Goal: Transaction & Acquisition: Book appointment/travel/reservation

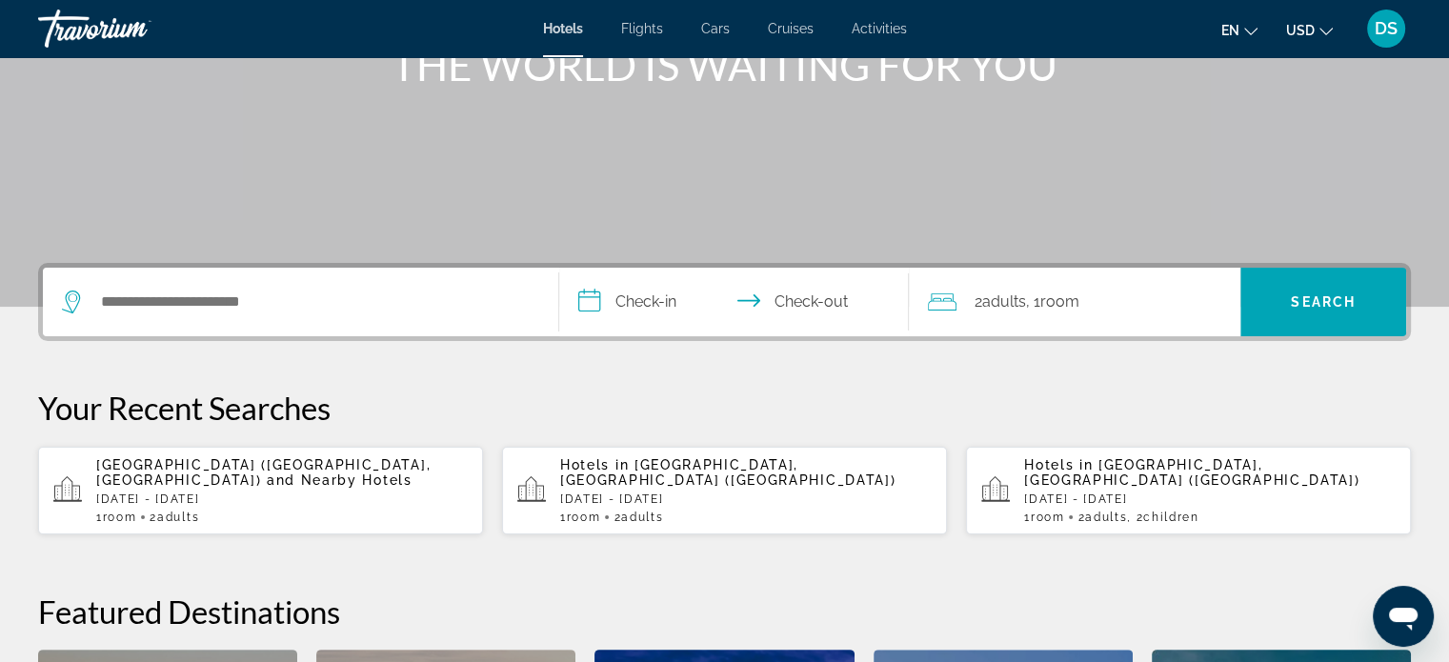
scroll to position [286, 0]
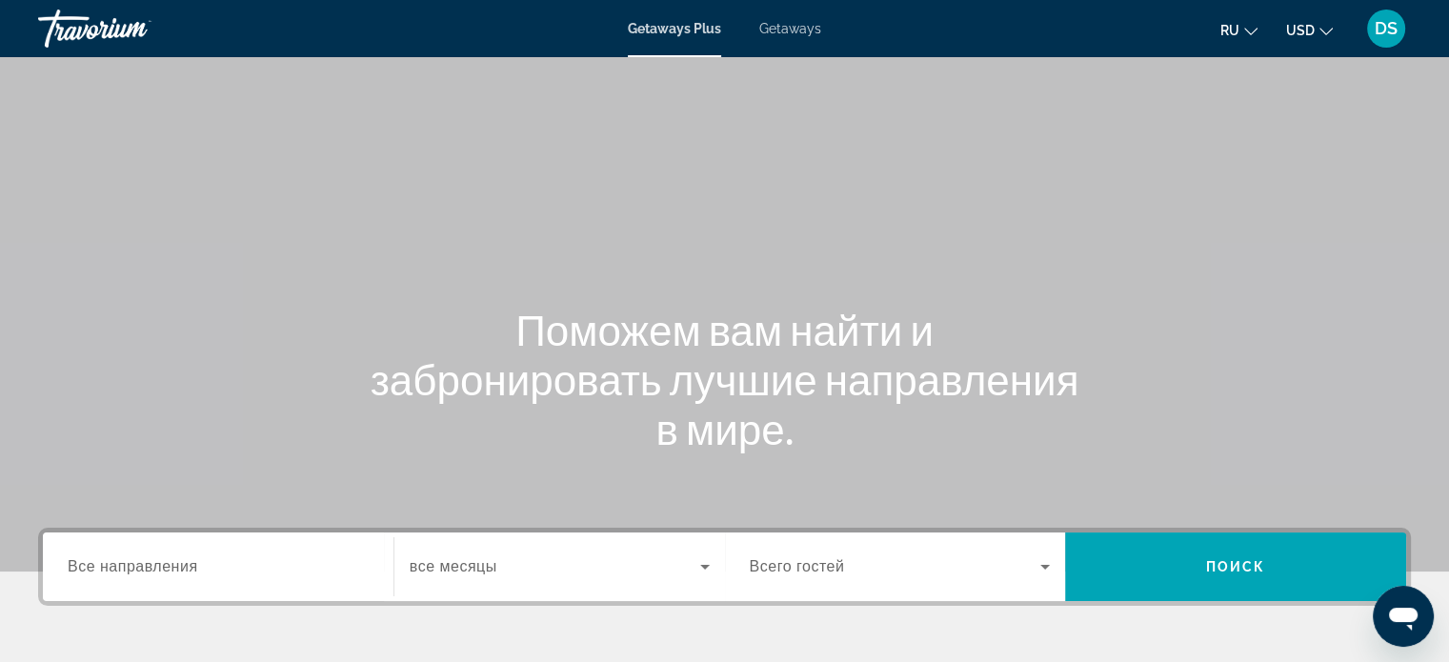
click at [795, 30] on span "Getaways" at bounding box center [790, 28] width 62 height 15
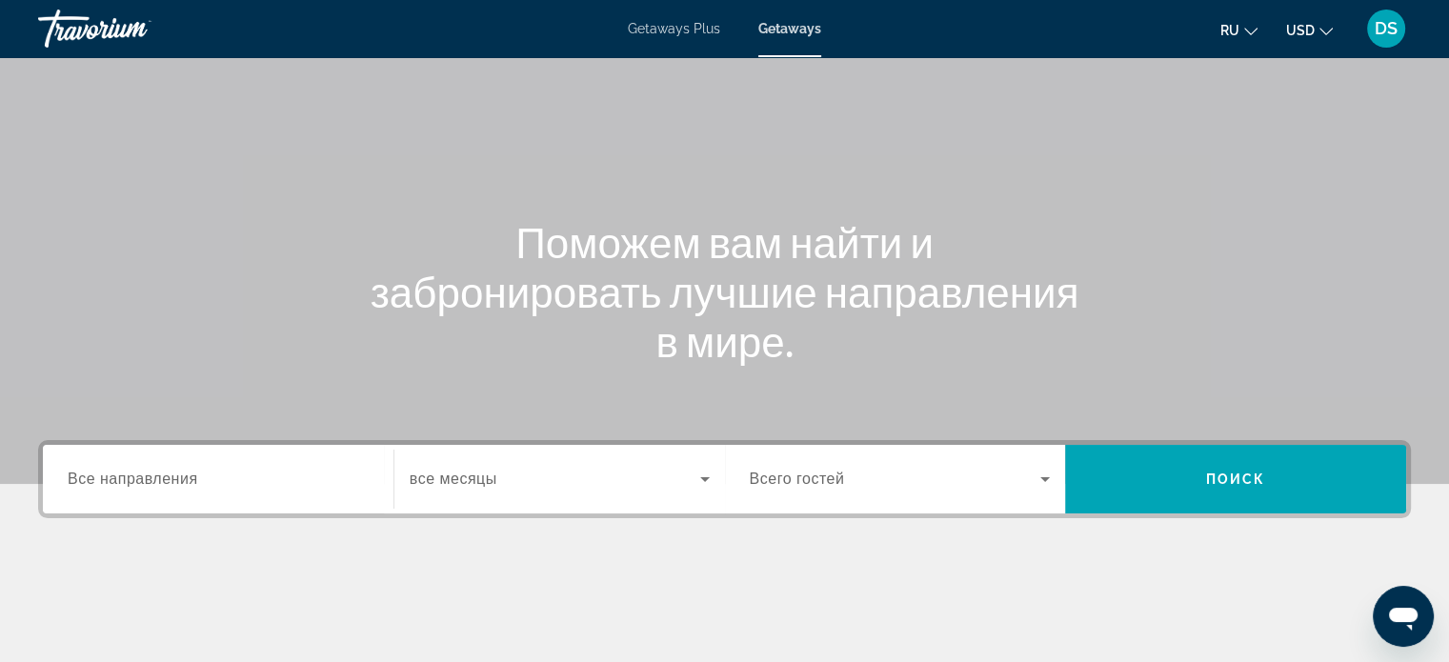
scroll to position [191, 0]
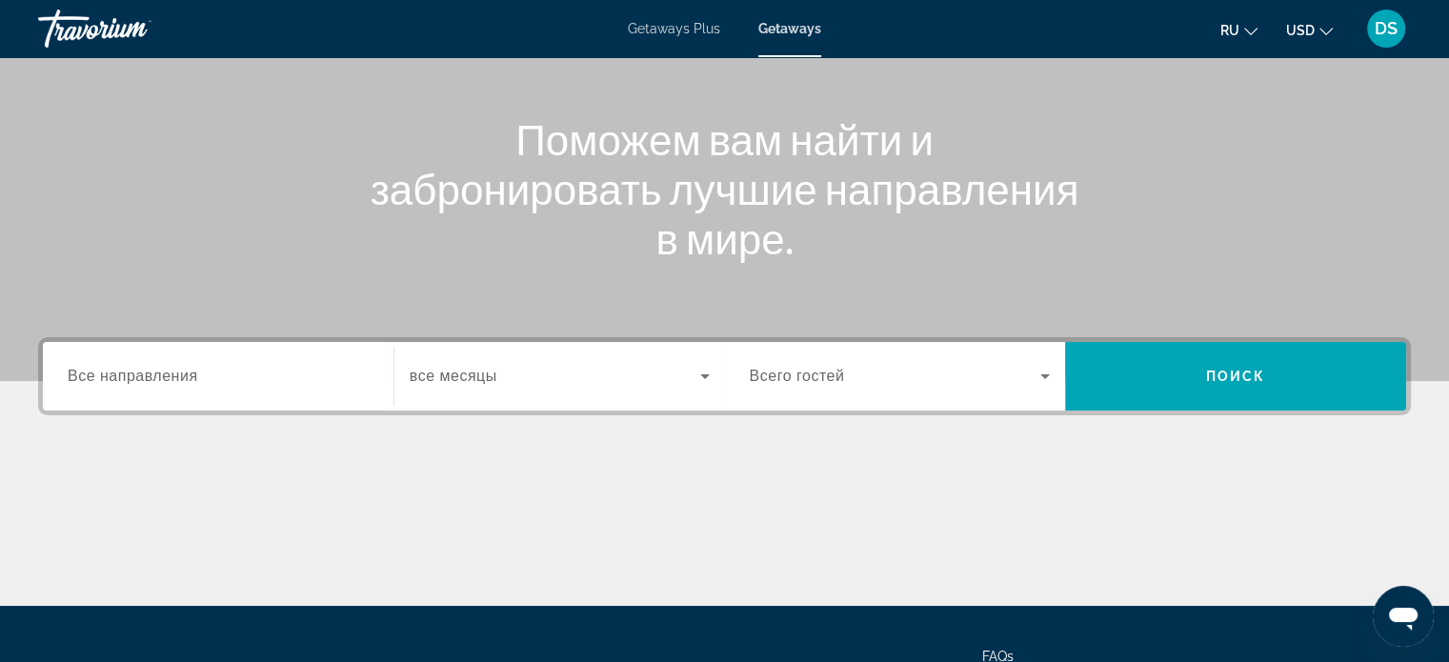
click at [201, 384] on input "Destination Все направления" at bounding box center [218, 377] width 301 height 23
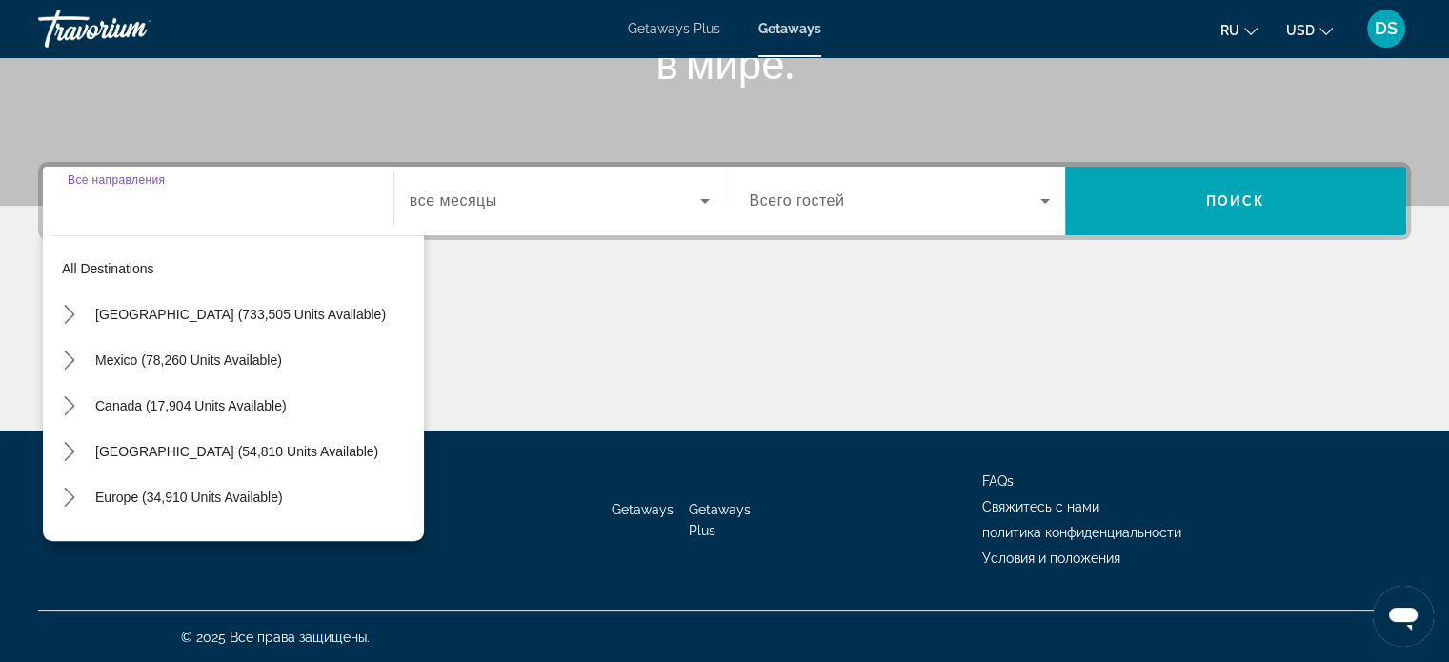
scroll to position [367, 0]
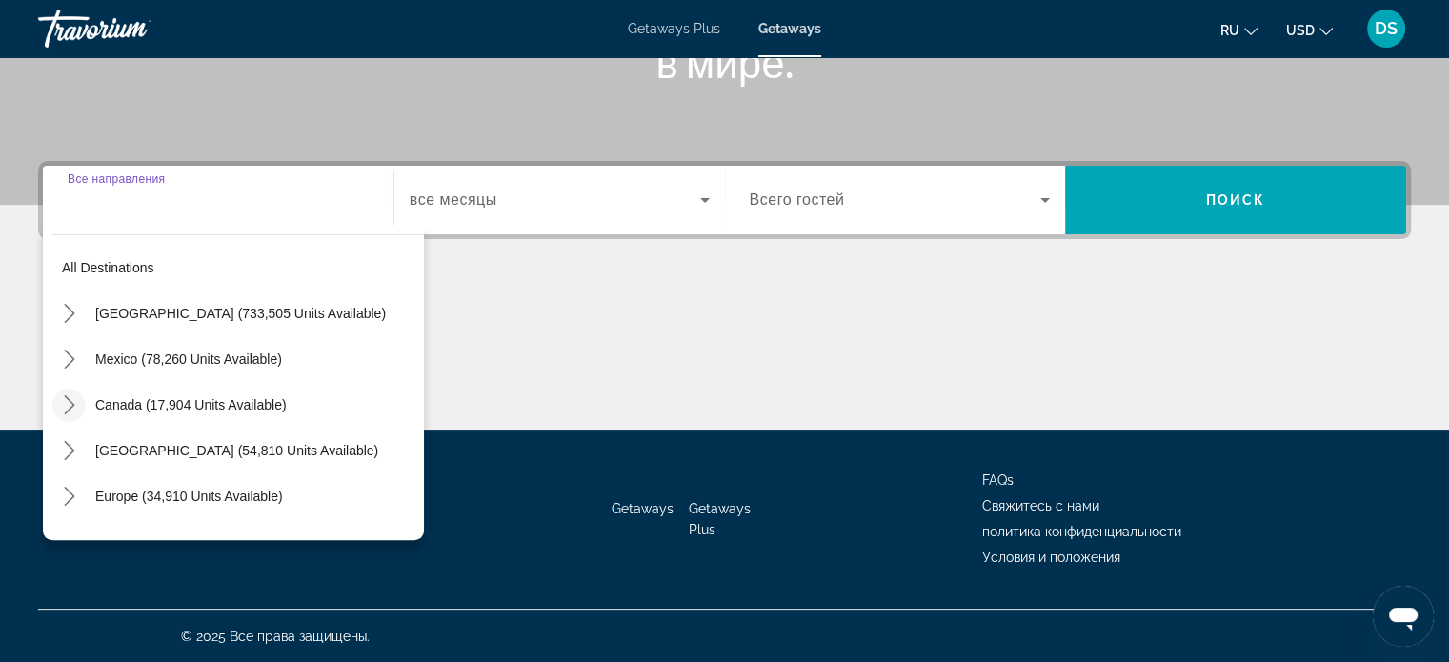
click at [67, 403] on icon "Toggle Canada (17,904 units available) submenu" at bounding box center [69, 404] width 19 height 19
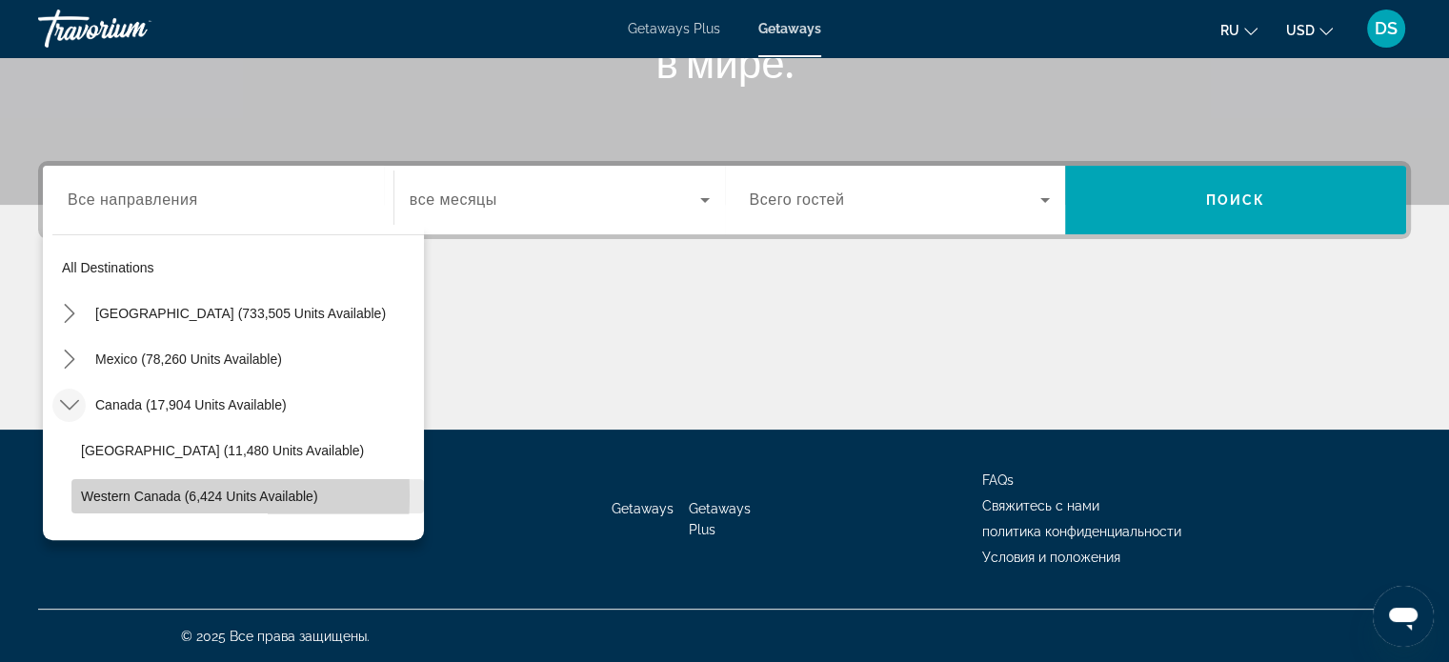
click at [96, 494] on span "Western Canada (6,424 units available)" at bounding box center [199, 496] width 237 height 15
type input "**********"
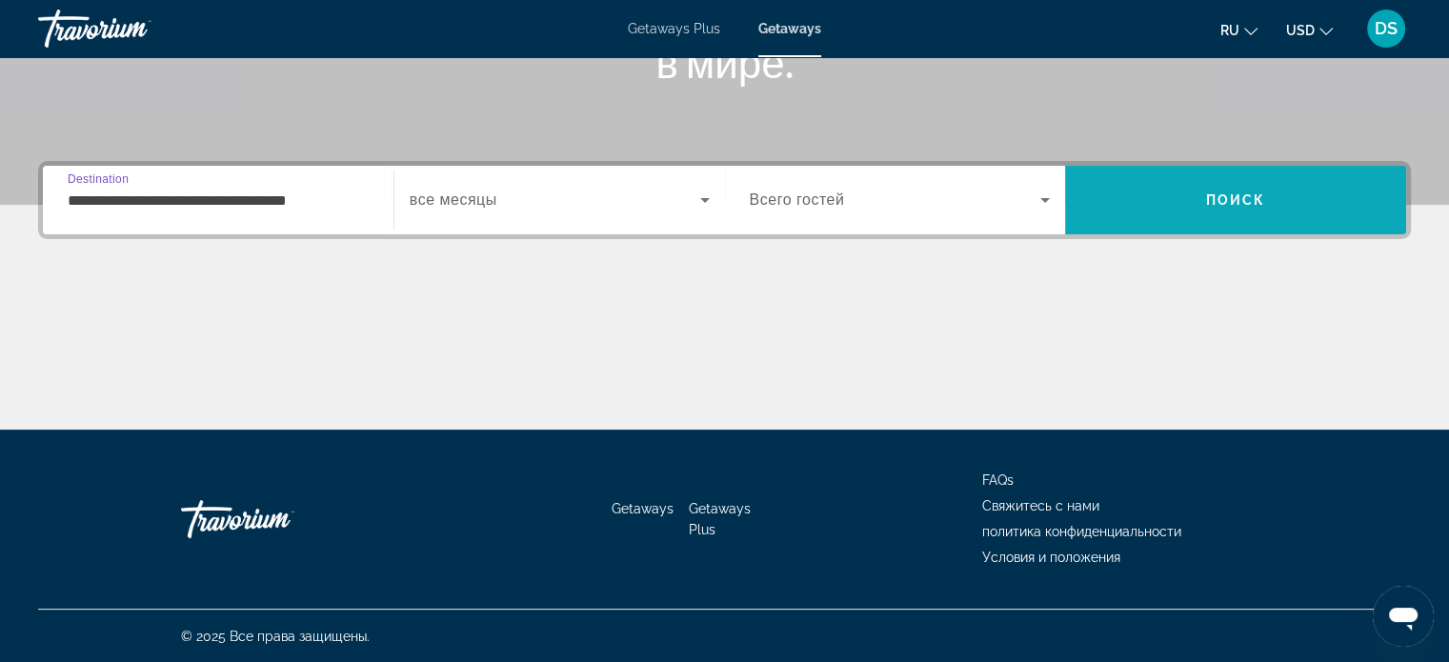
click at [1268, 193] on span "Search" at bounding box center [1235, 200] width 341 height 46
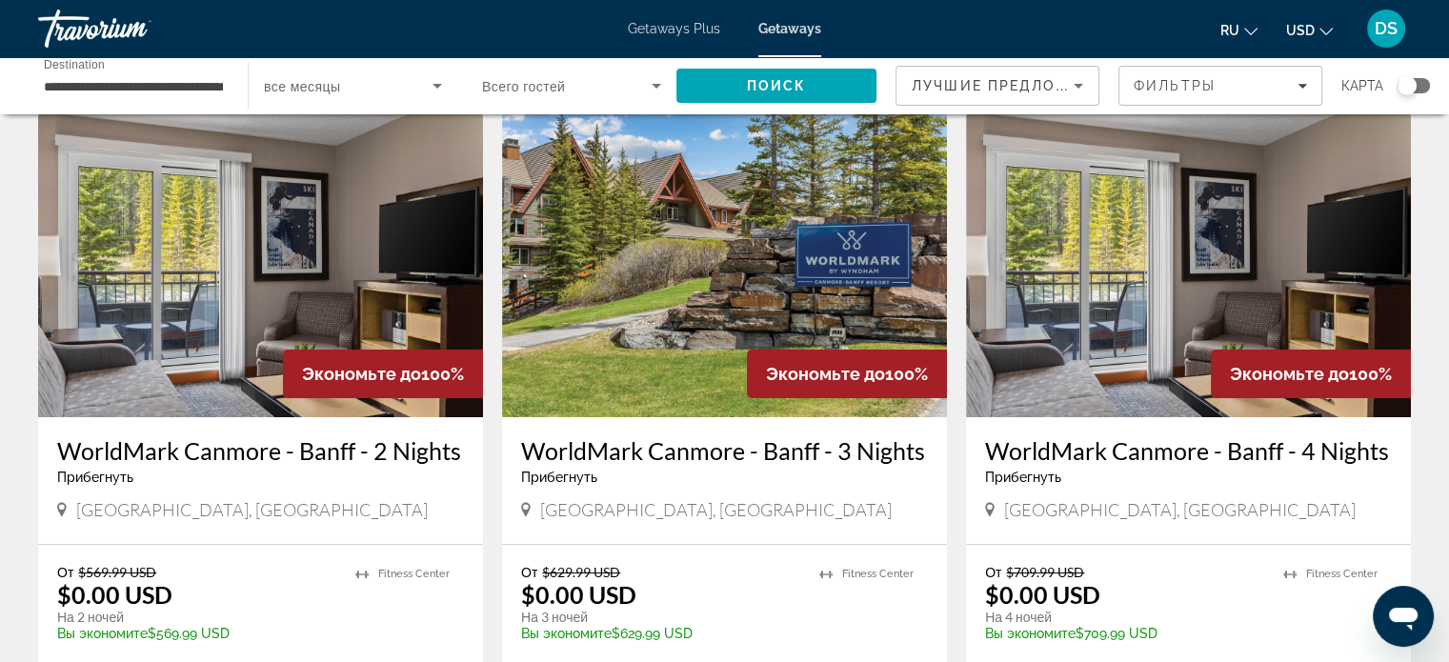
scroll to position [95, 0]
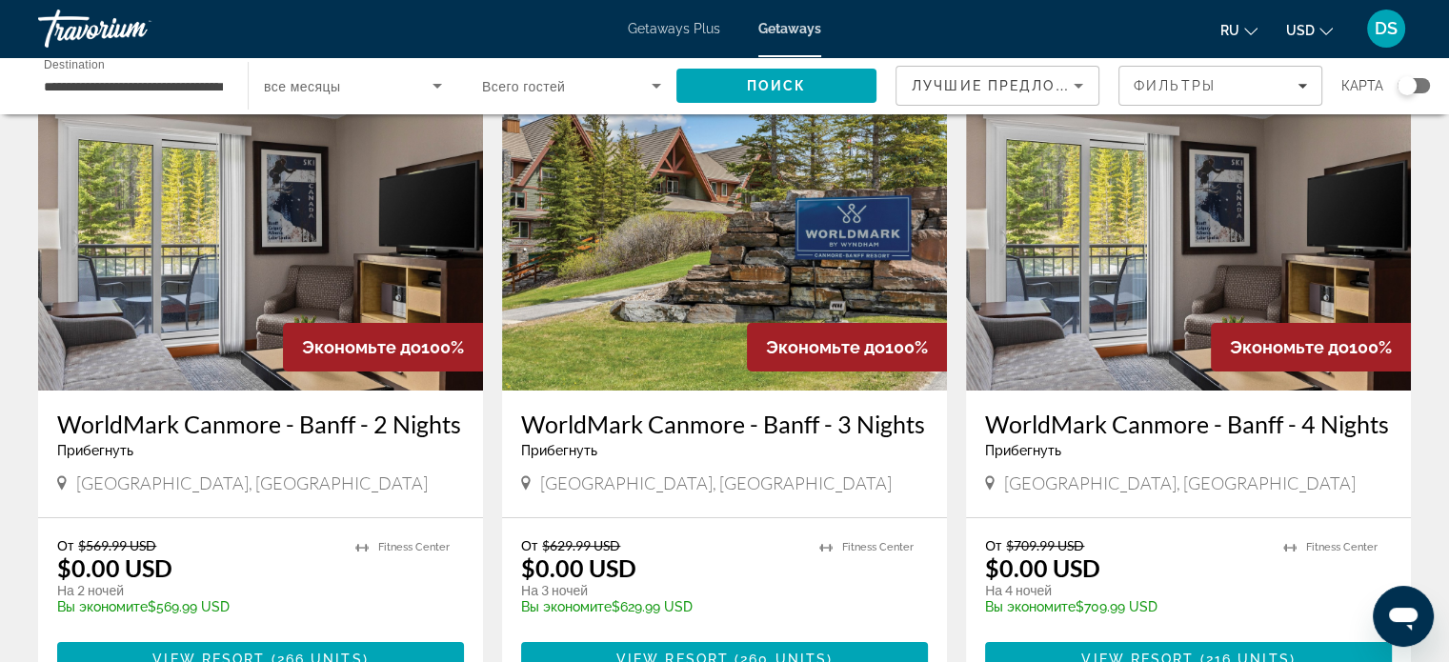
click at [1188, 292] on img "Main content" at bounding box center [1188, 238] width 445 height 305
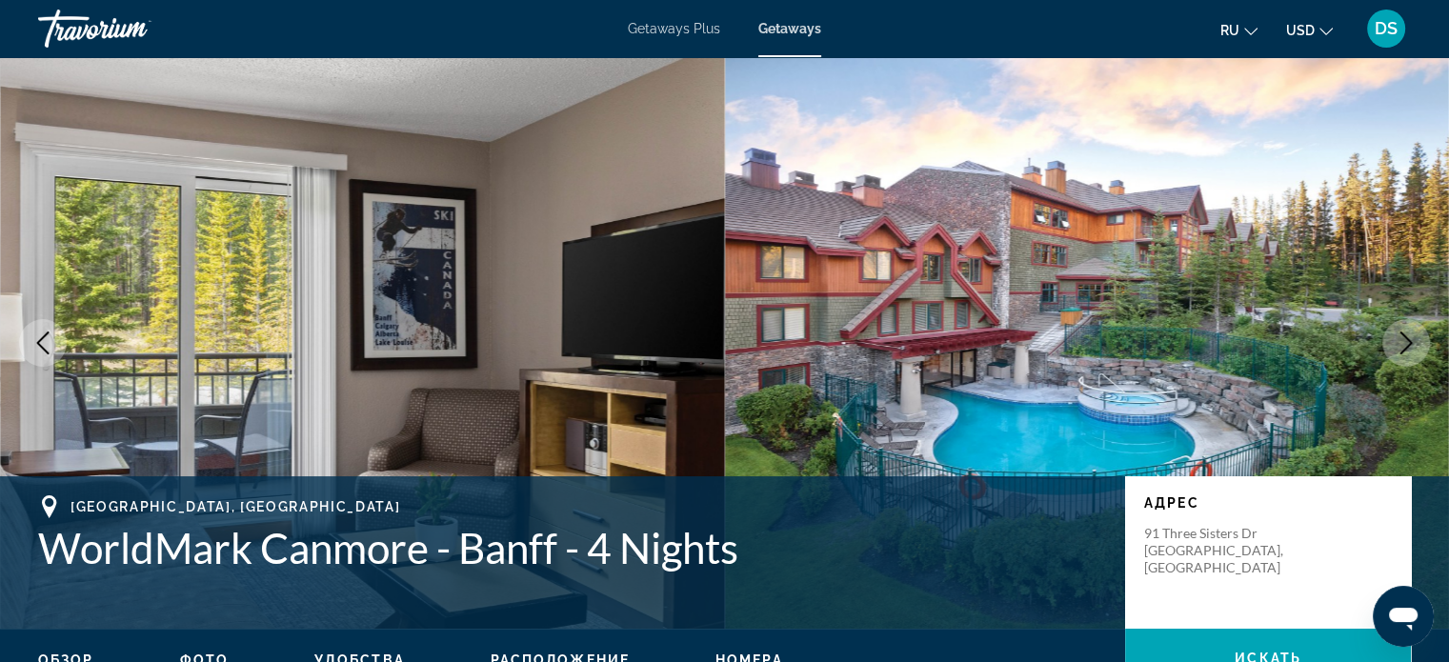
click at [1402, 348] on icon "Next image" at bounding box center [1406, 343] width 23 height 23
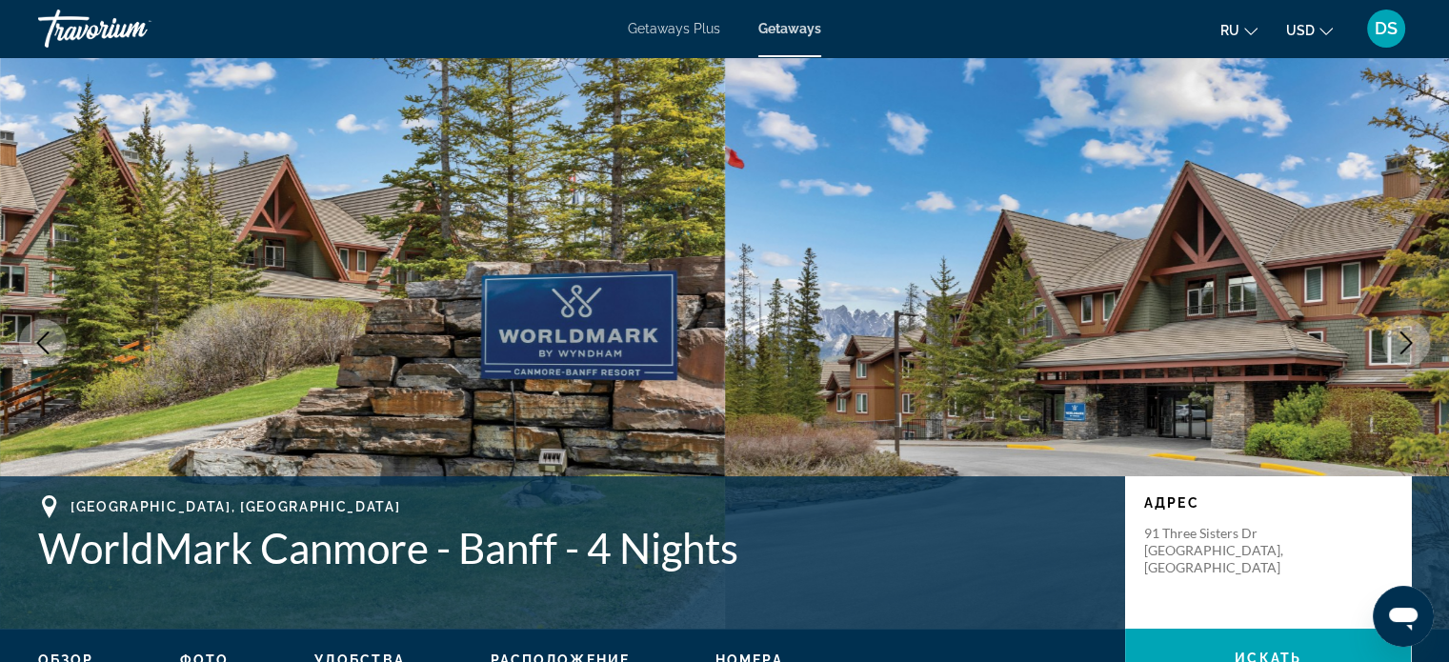
click at [1402, 348] on icon "Next image" at bounding box center [1406, 343] width 23 height 23
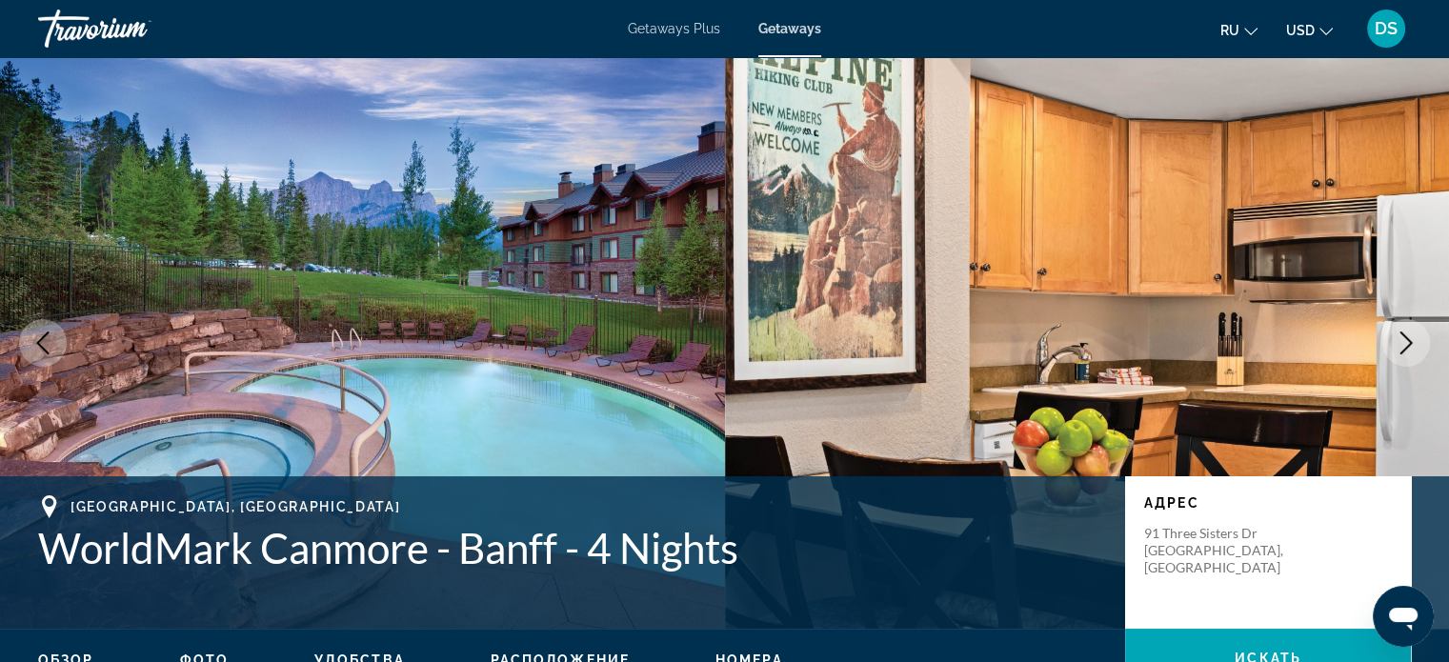
click at [1402, 348] on icon "Next image" at bounding box center [1406, 343] width 23 height 23
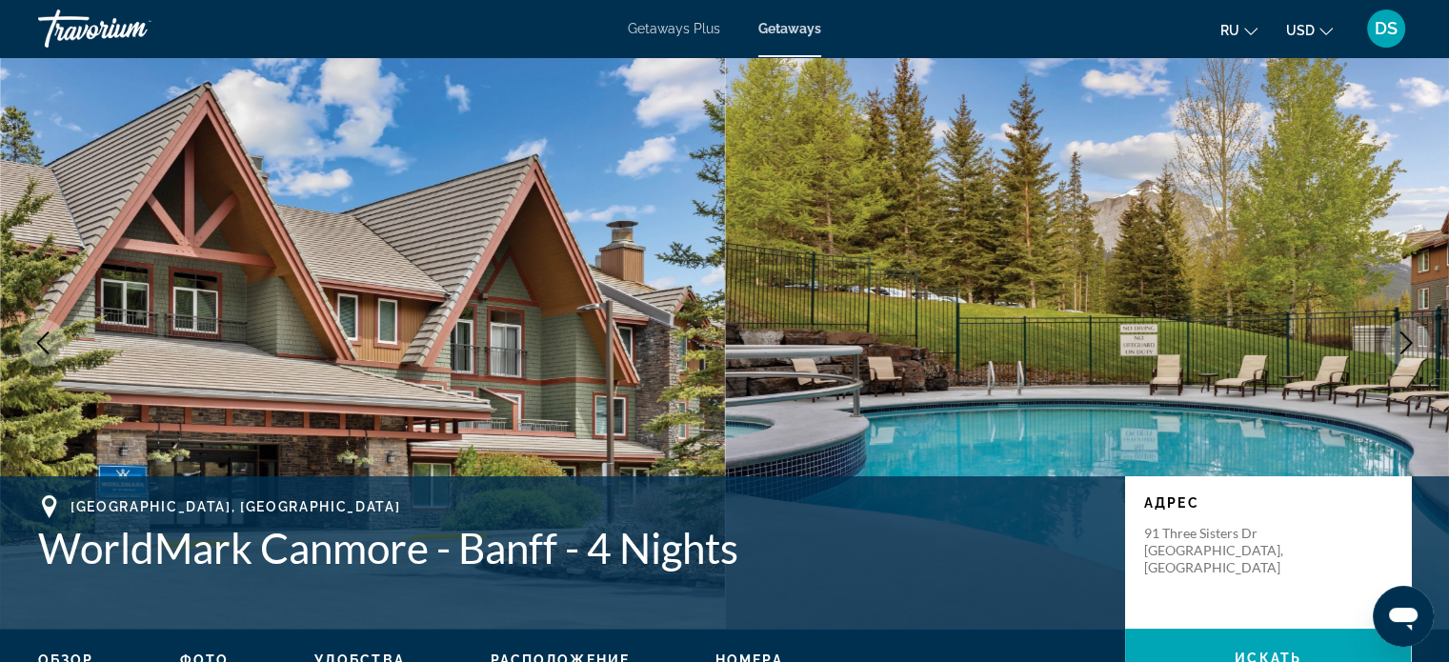
click at [1402, 348] on icon "Next image" at bounding box center [1406, 343] width 23 height 23
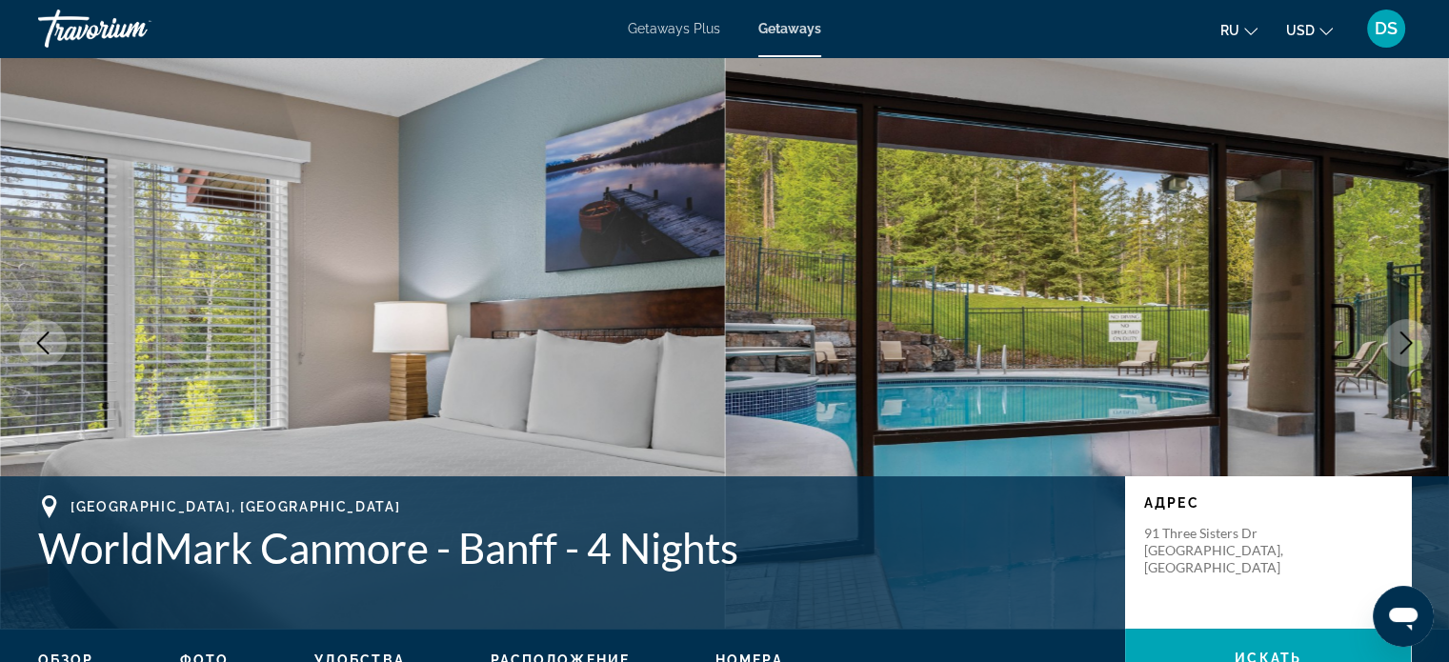
click at [1402, 348] on icon "Next image" at bounding box center [1406, 343] width 23 height 23
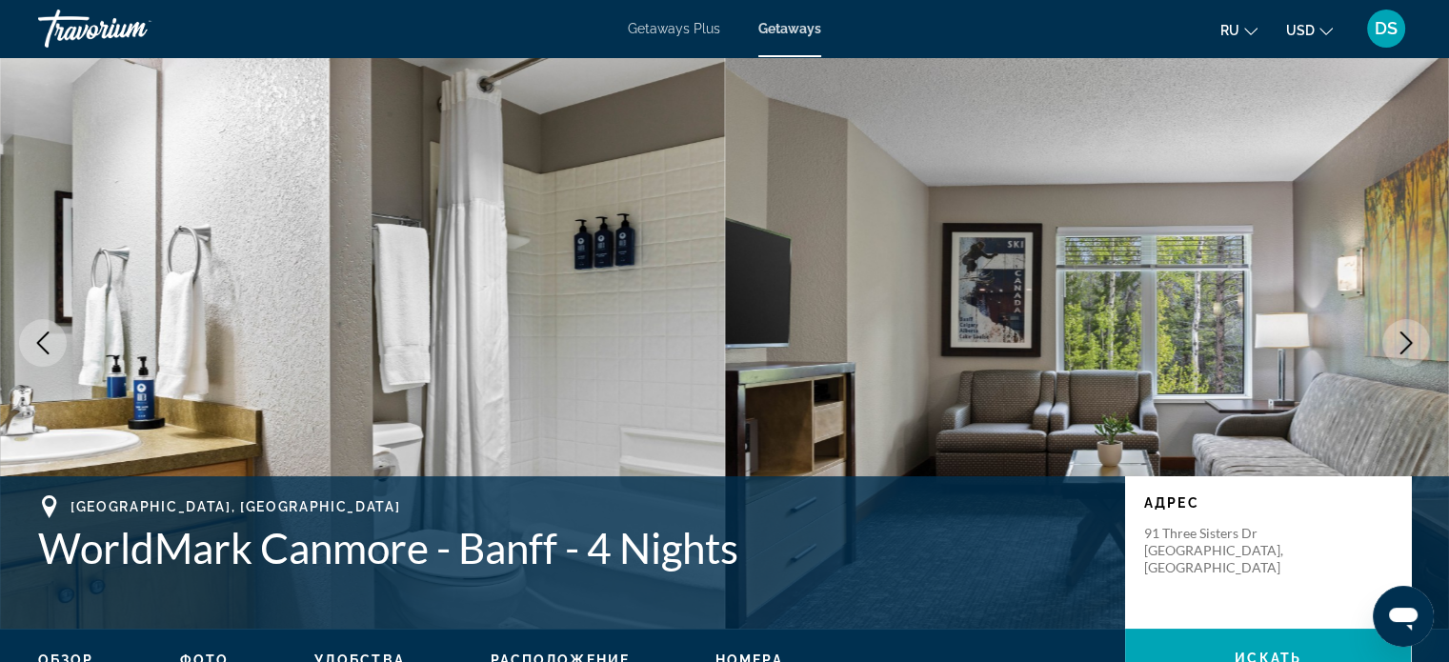
click at [1402, 348] on icon "Next image" at bounding box center [1406, 343] width 23 height 23
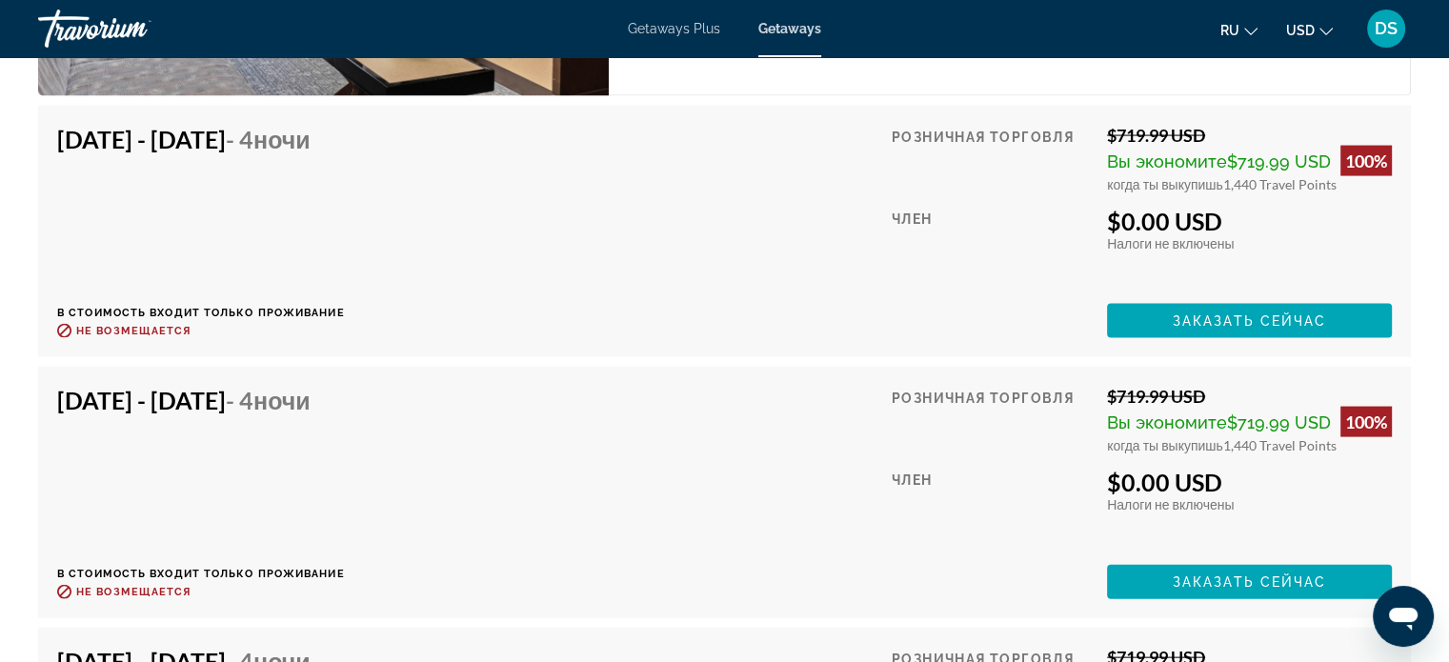
scroll to position [3716, 0]
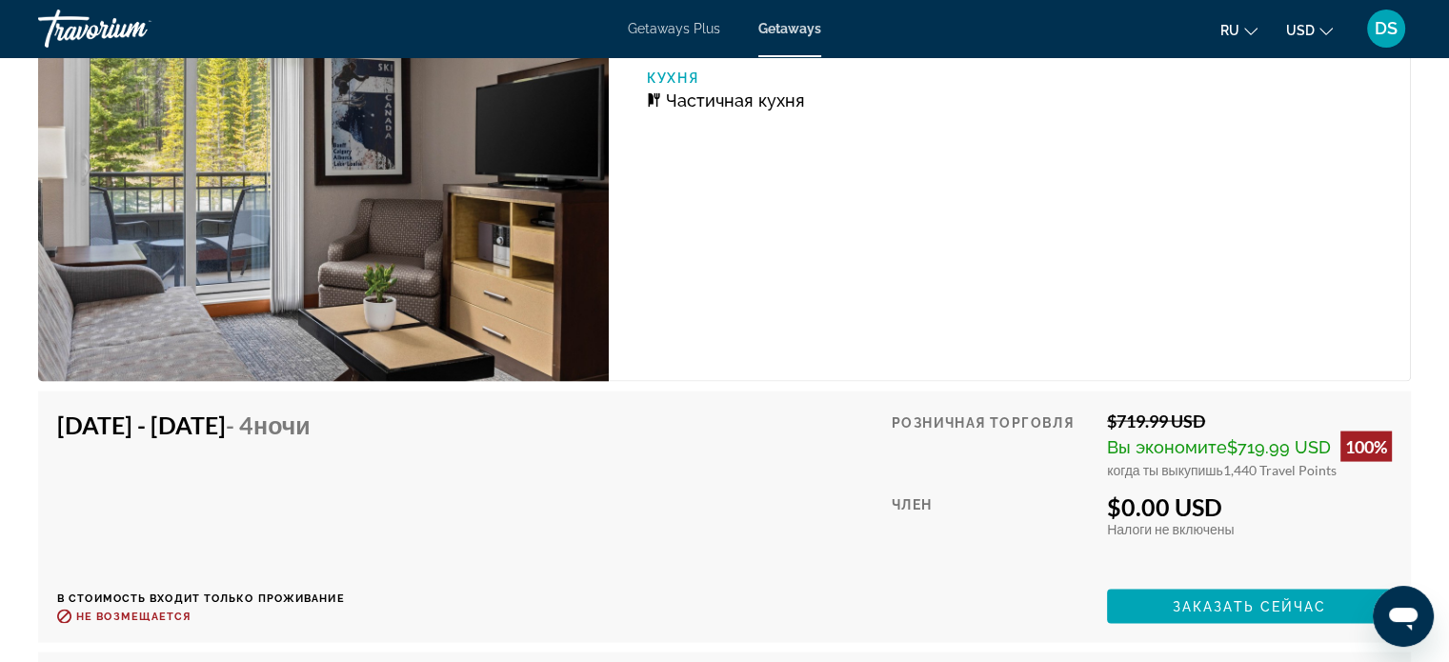
drag, startPoint x: 1233, startPoint y: 502, endPoint x: 1119, endPoint y: 504, distance: 113.4
click at [1119, 504] on div "$0.00 USD" at bounding box center [1249, 507] width 285 height 29
drag, startPoint x: 109, startPoint y: 427, endPoint x: 471, endPoint y: 429, distance: 362.1
click at [471, 429] on div "Nov 14, 2025 - Nov 18, 2025 - 4 ночи В стоимость входит только проживание Возвр…" at bounding box center [724, 517] width 1335 height 213
drag, startPoint x: 1223, startPoint y: 468, endPoint x: 1260, endPoint y: 468, distance: 37.2
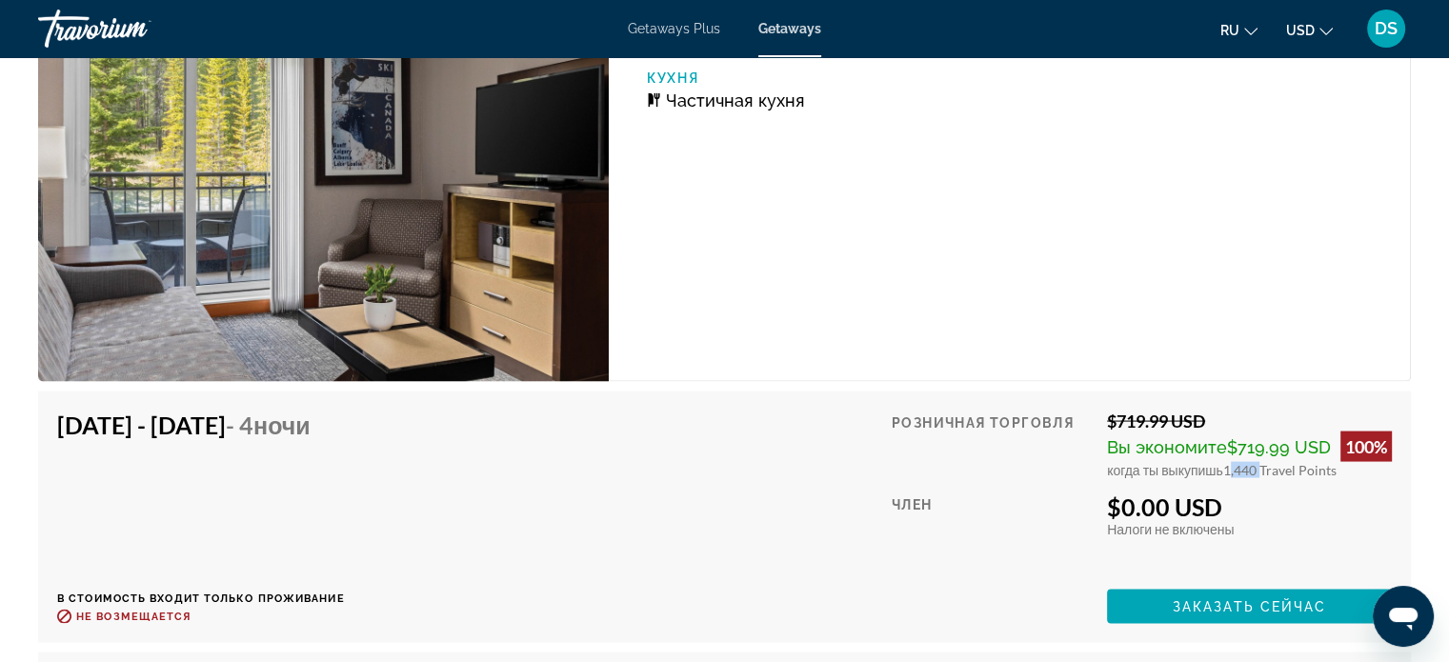
click at [1260, 468] on span "1,440 Travel Points" at bounding box center [1279, 470] width 113 height 16
drag, startPoint x: 1117, startPoint y: 416, endPoint x: 1182, endPoint y: 423, distance: 66.1
click at [1182, 423] on div "$719.99 USD" at bounding box center [1249, 421] width 285 height 21
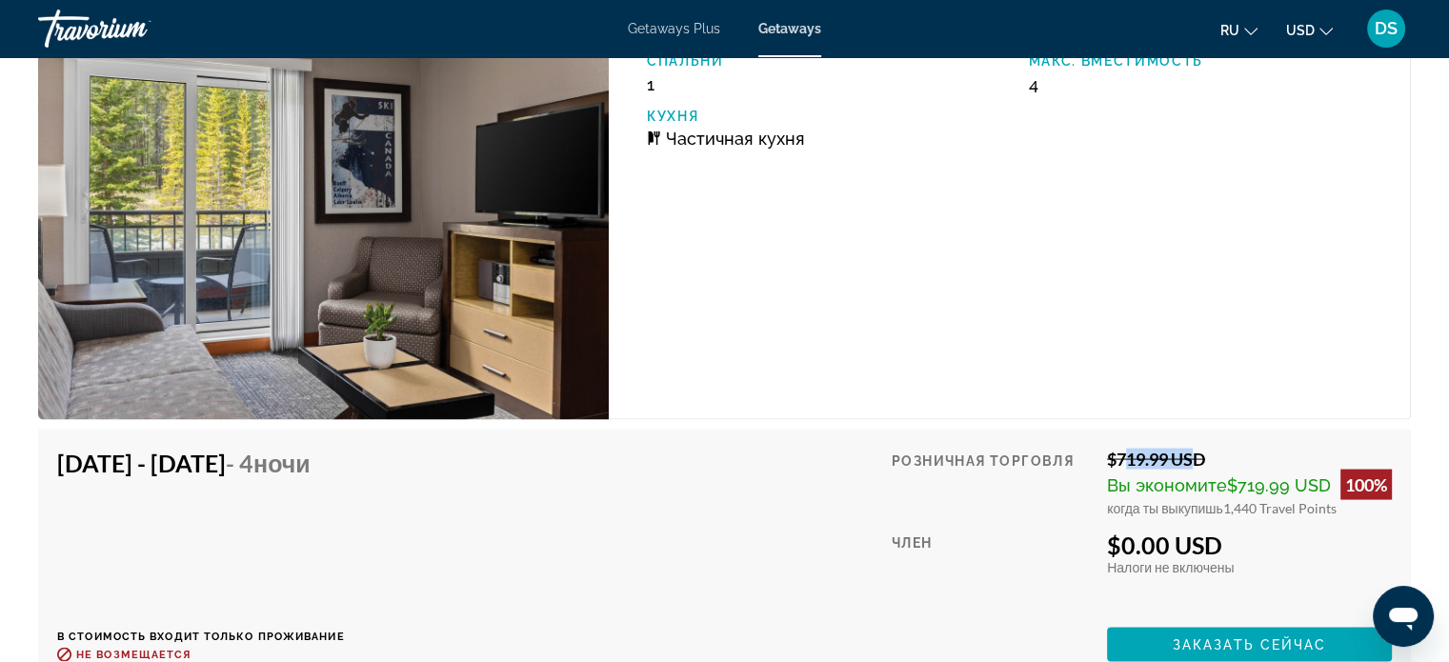
scroll to position [3811, 0]
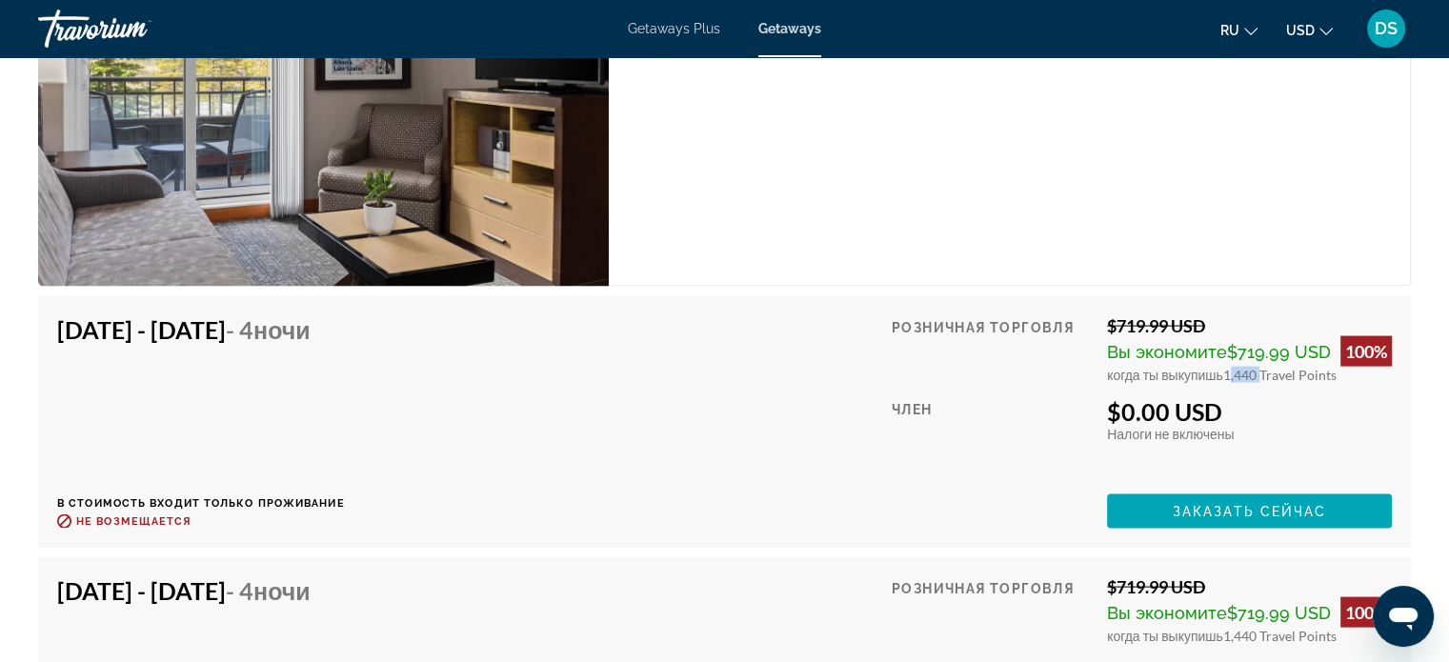
drag, startPoint x: 1225, startPoint y: 371, endPoint x: 1261, endPoint y: 371, distance: 36.2
click at [1261, 371] on span "1,440 Travel Points" at bounding box center [1279, 375] width 113 height 16
drag, startPoint x: 1120, startPoint y: 410, endPoint x: 1258, endPoint y: 417, distance: 137.4
click at [1258, 417] on div "$0.00 USD" at bounding box center [1249, 411] width 285 height 29
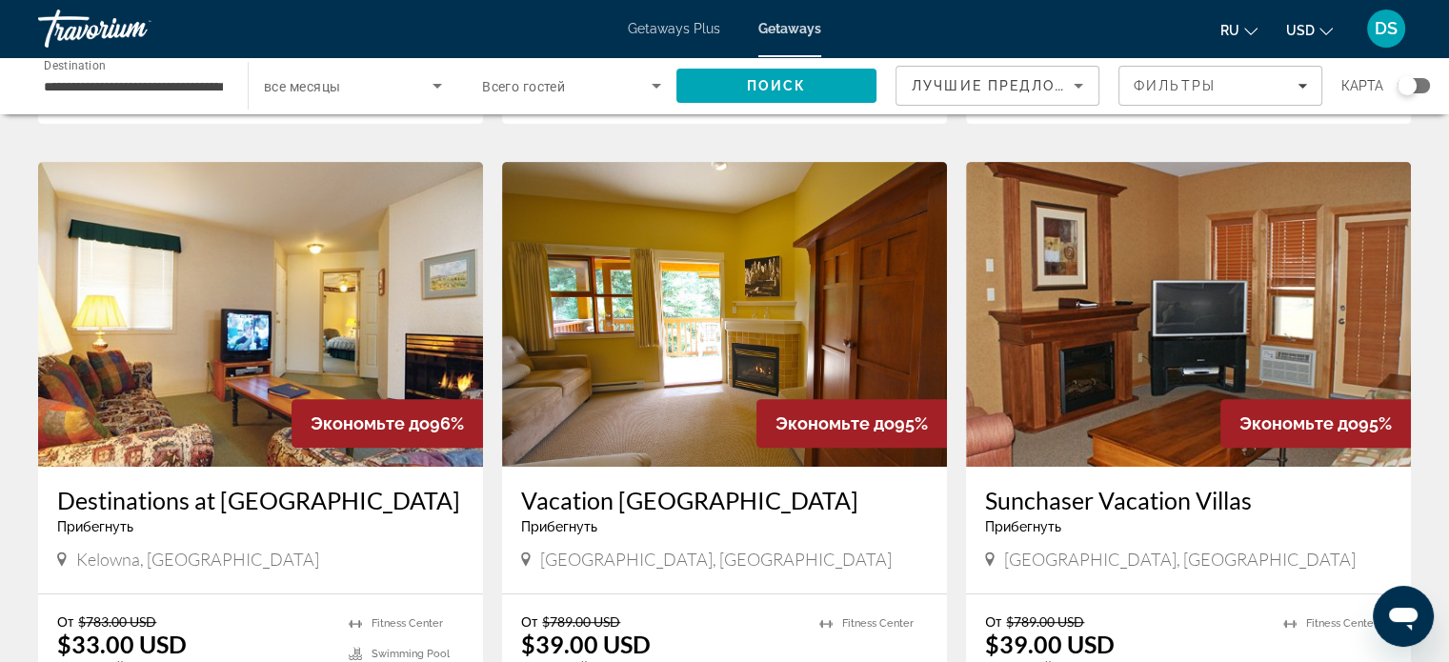
scroll to position [667, 0]
drag, startPoint x: 261, startPoint y: 353, endPoint x: 276, endPoint y: 357, distance: 15.7
click at [261, 353] on img "Main content" at bounding box center [260, 314] width 445 height 305
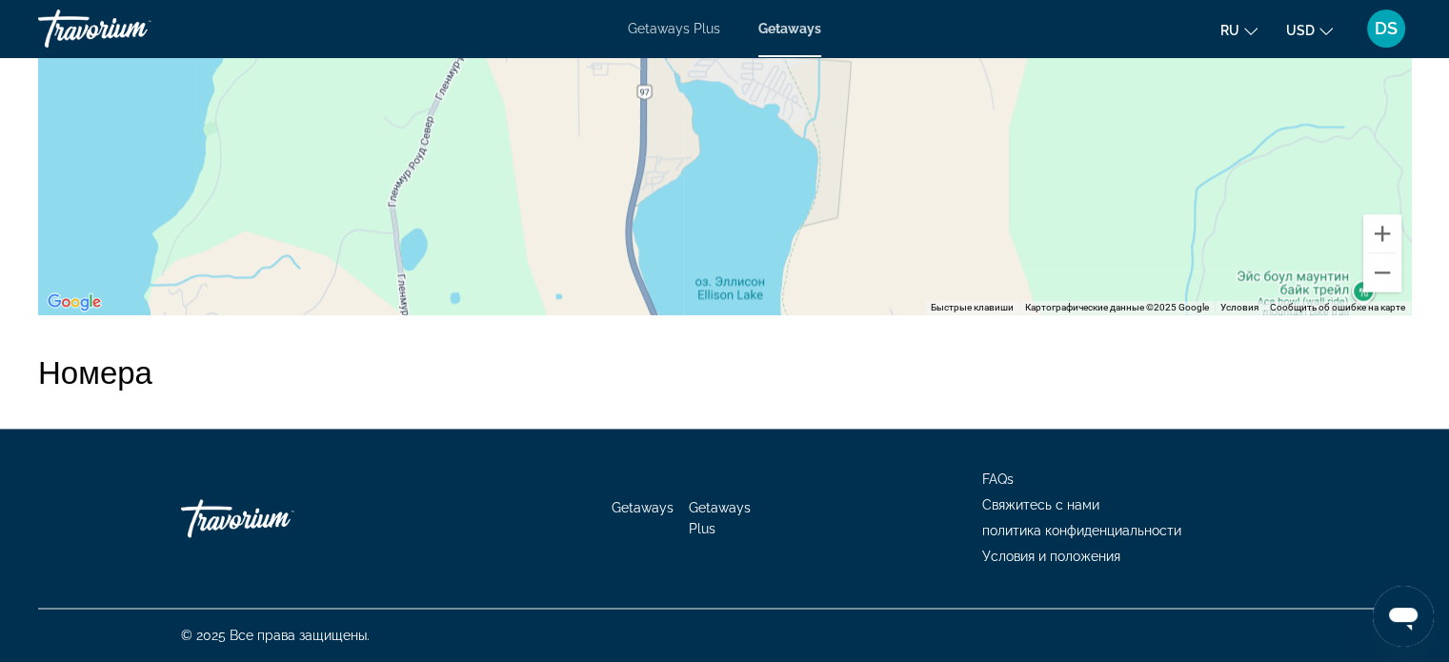
scroll to position [3041, 0]
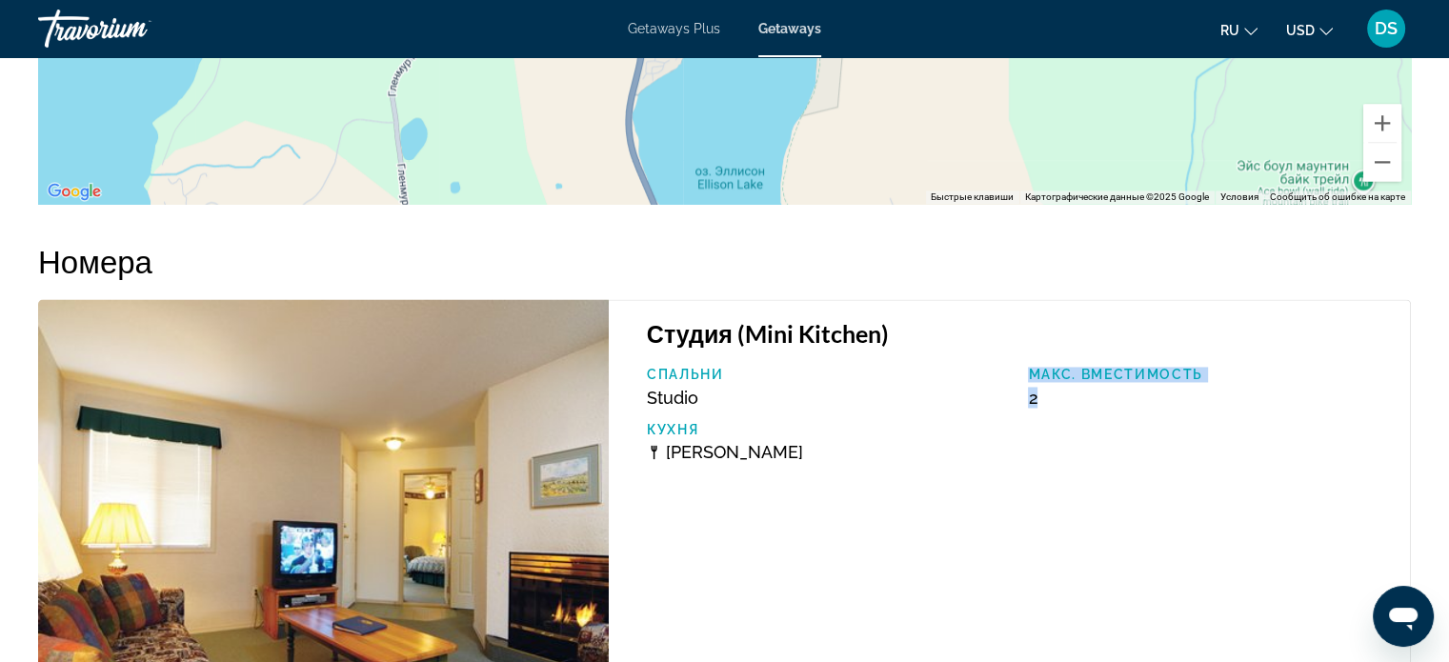
drag, startPoint x: 1061, startPoint y: 396, endPoint x: 1013, endPoint y: 395, distance: 48.6
click at [1013, 395] on div "Спальни Studio Макс. вместимость 2 Кухня Мини Кухня" at bounding box center [1018, 422] width 763 height 110
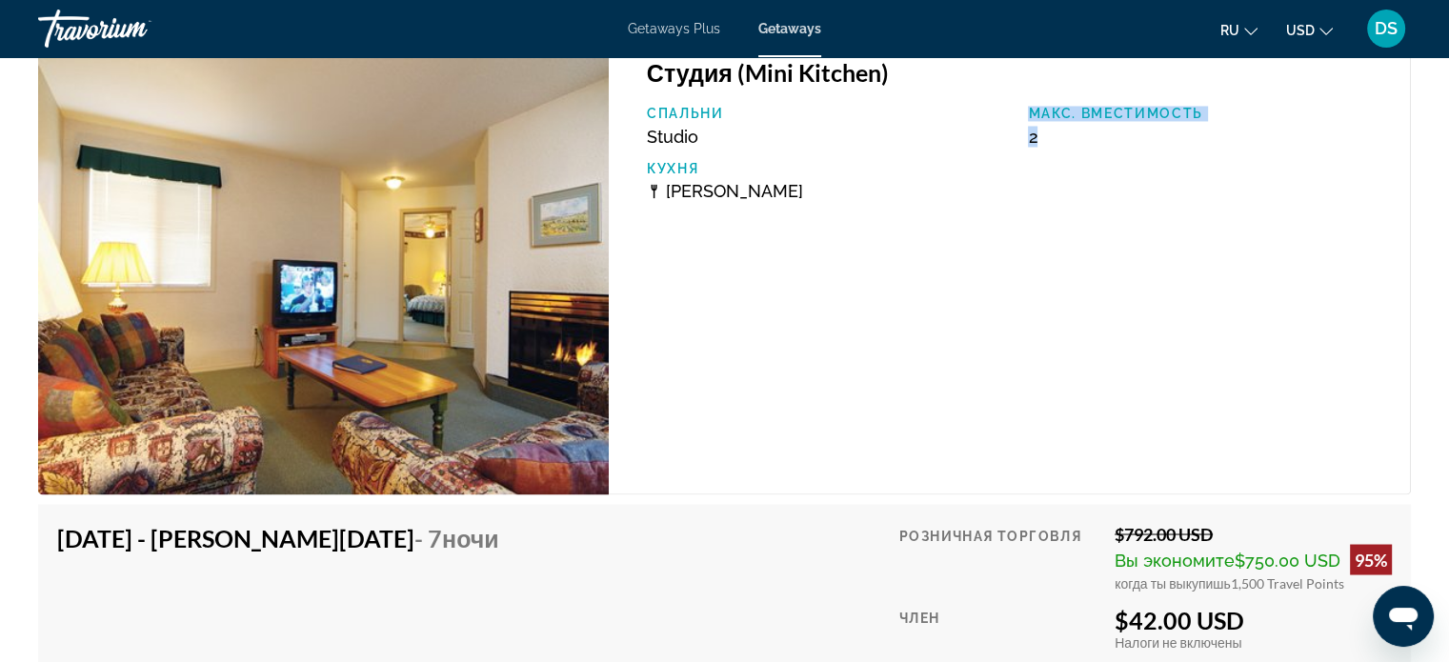
scroll to position [3518, 0]
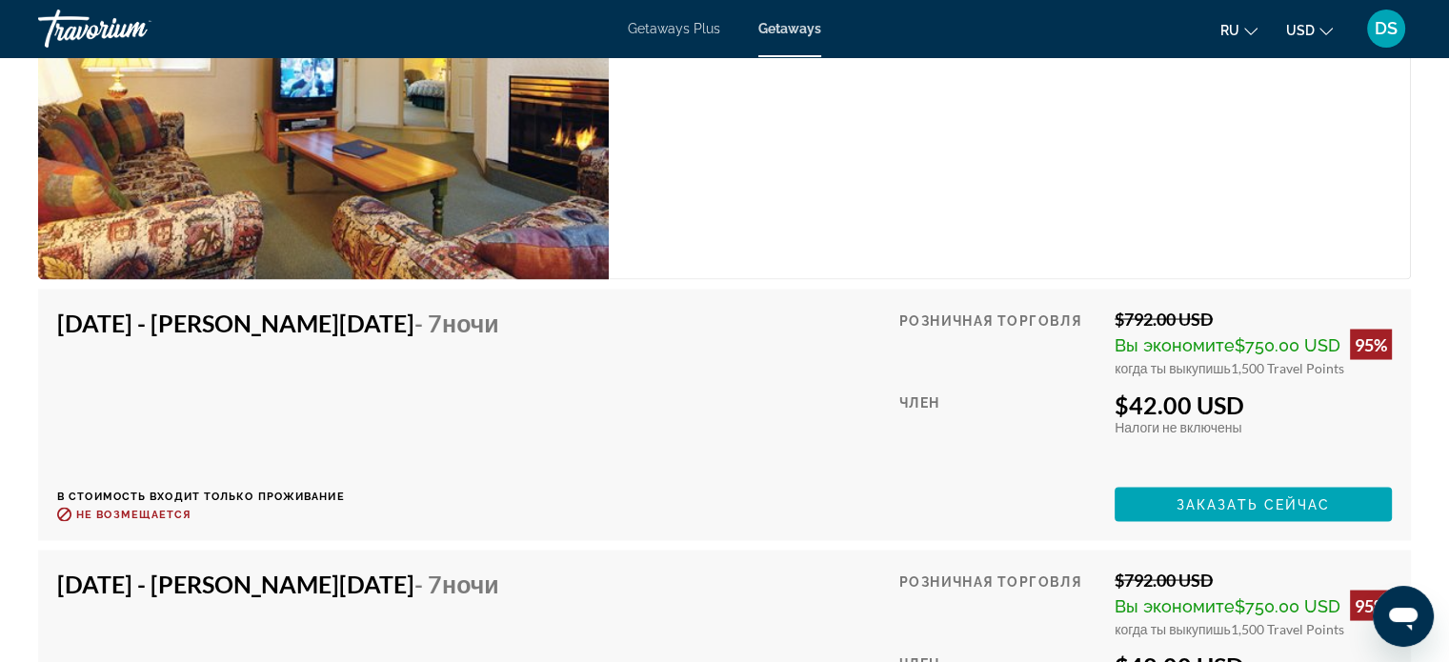
click at [168, 387] on div "Dec 26, 2025 - Jan 2, 2026 - 7 ночи В стоимость входит только проживание Возвра…" at bounding box center [285, 414] width 456 height 213
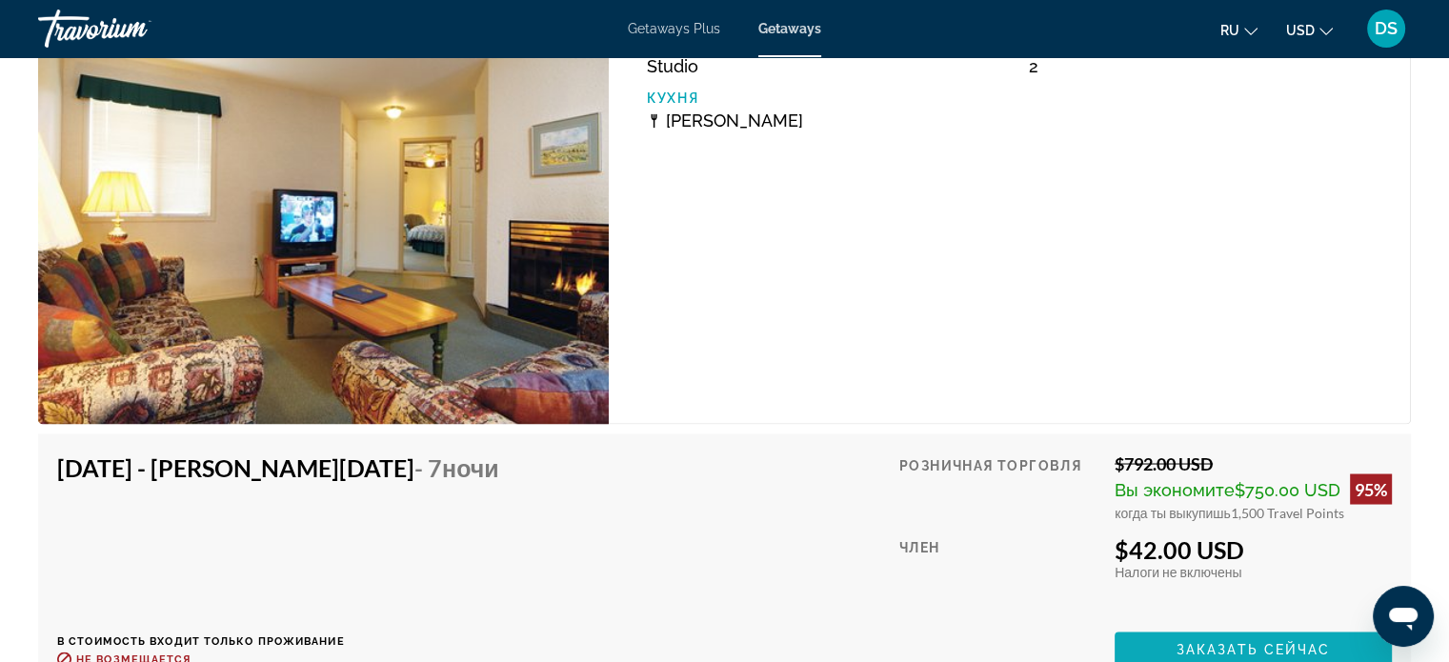
scroll to position [3422, 0]
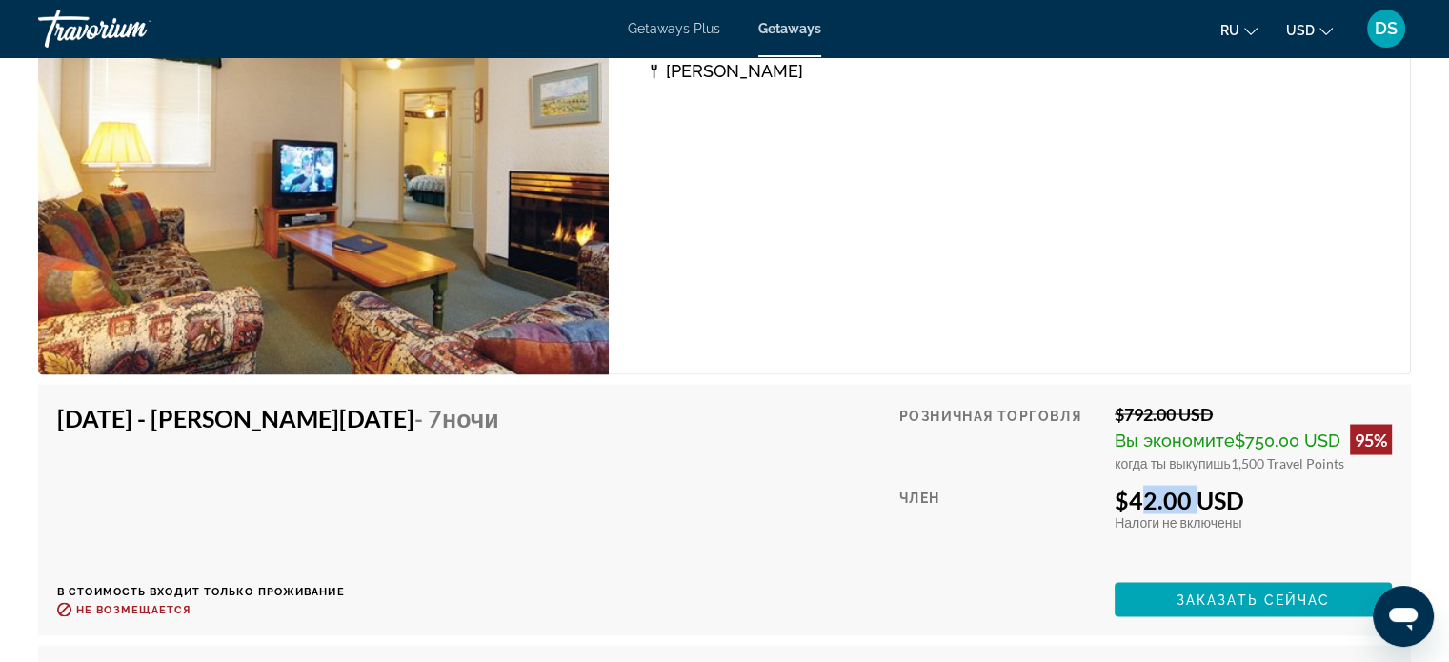
drag, startPoint x: 1131, startPoint y: 500, endPoint x: 1181, endPoint y: 496, distance: 50.6
click at [1181, 496] on div "$42.00 USD" at bounding box center [1253, 499] width 277 height 29
drag, startPoint x: 1230, startPoint y: 455, endPoint x: 1268, endPoint y: 457, distance: 38.2
click at [1268, 457] on span "1,500 Travel Points" at bounding box center [1287, 462] width 113 height 16
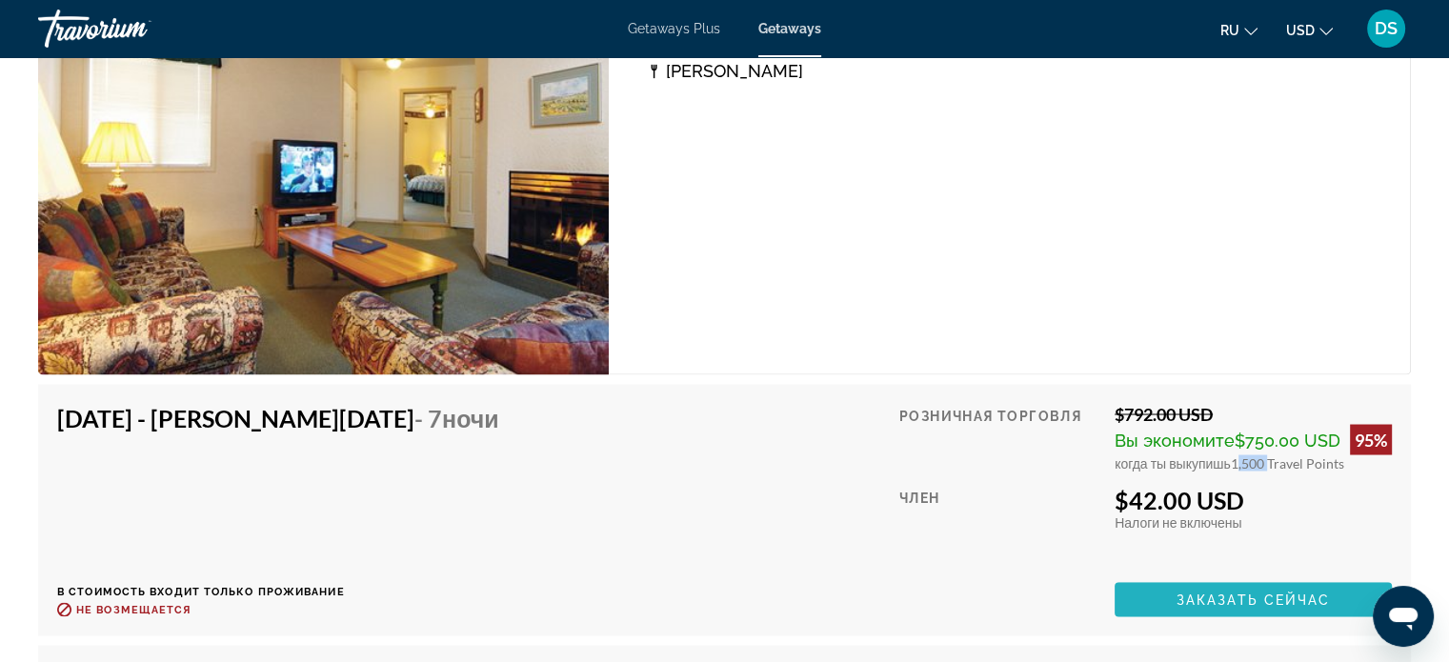
click at [1227, 595] on span "Заказать сейчас" at bounding box center [1254, 599] width 154 height 15
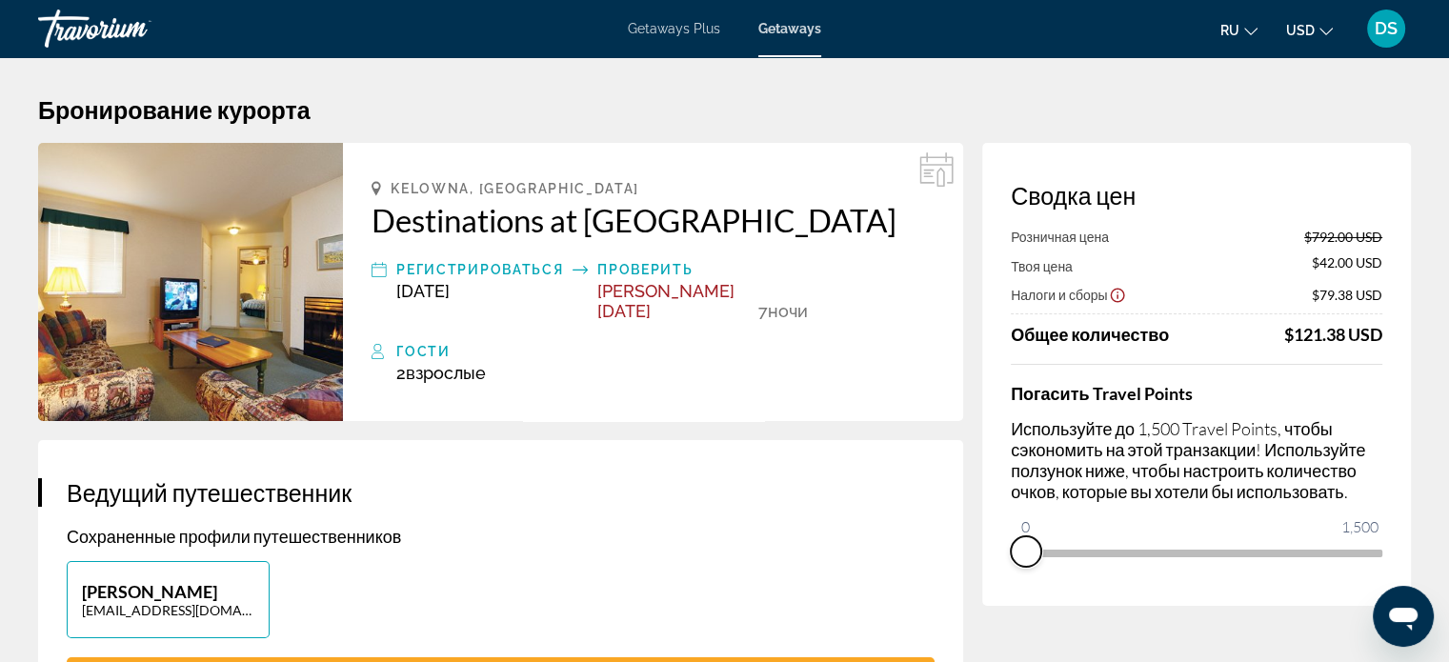
drag, startPoint x: 1372, startPoint y: 578, endPoint x: 966, endPoint y: 616, distance: 407.7
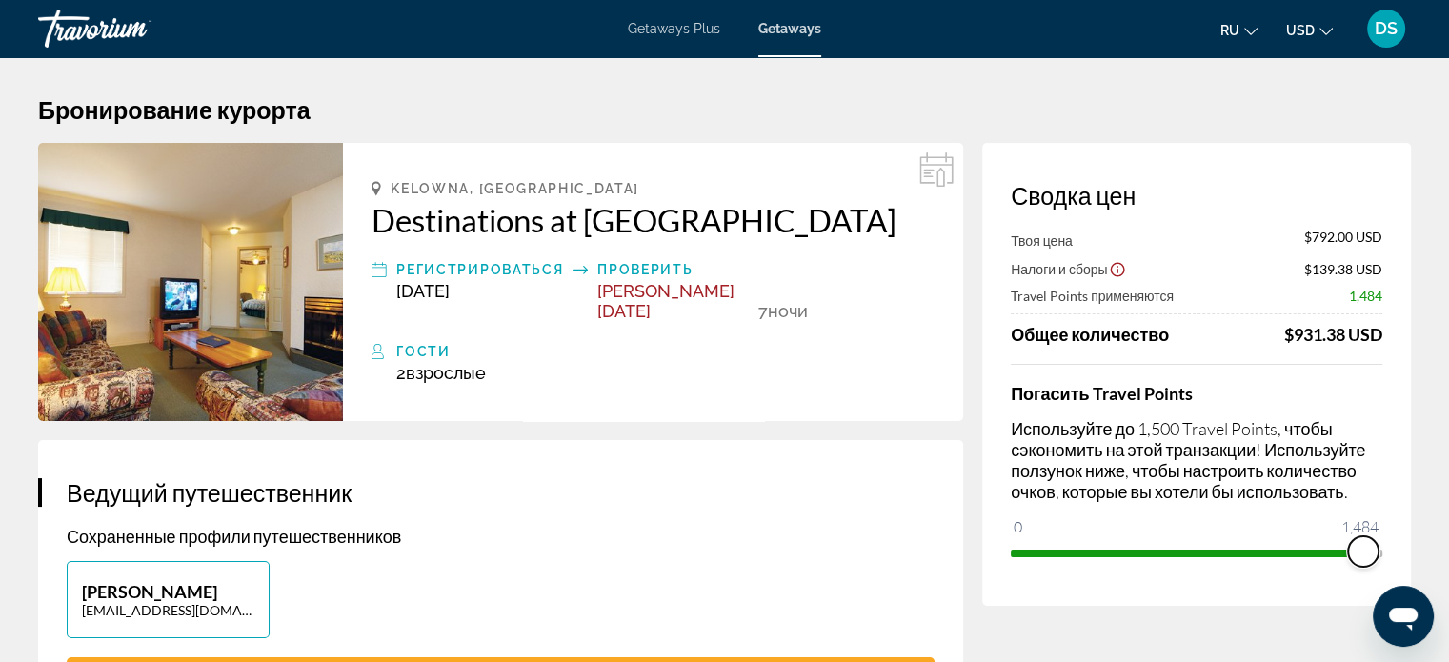
drag, startPoint x: 1026, startPoint y: 532, endPoint x: 1435, endPoint y: 544, distance: 408.9
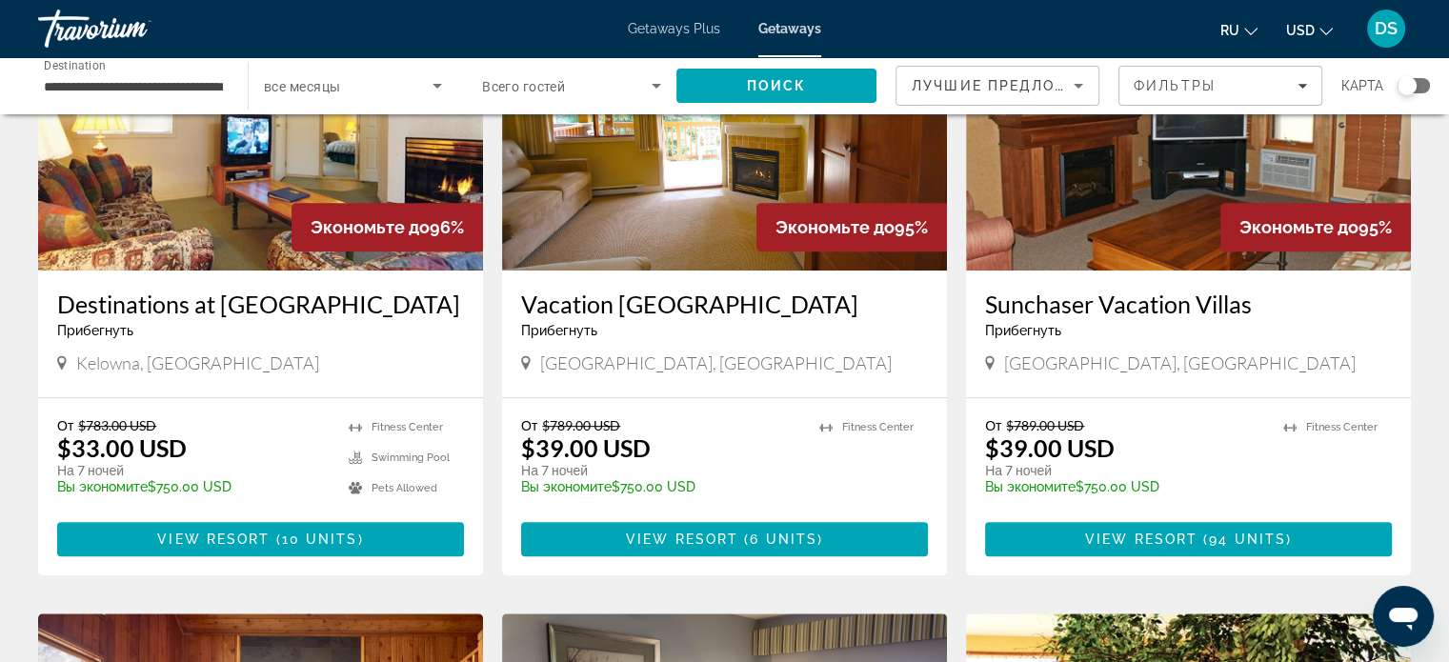
scroll to position [667, 0]
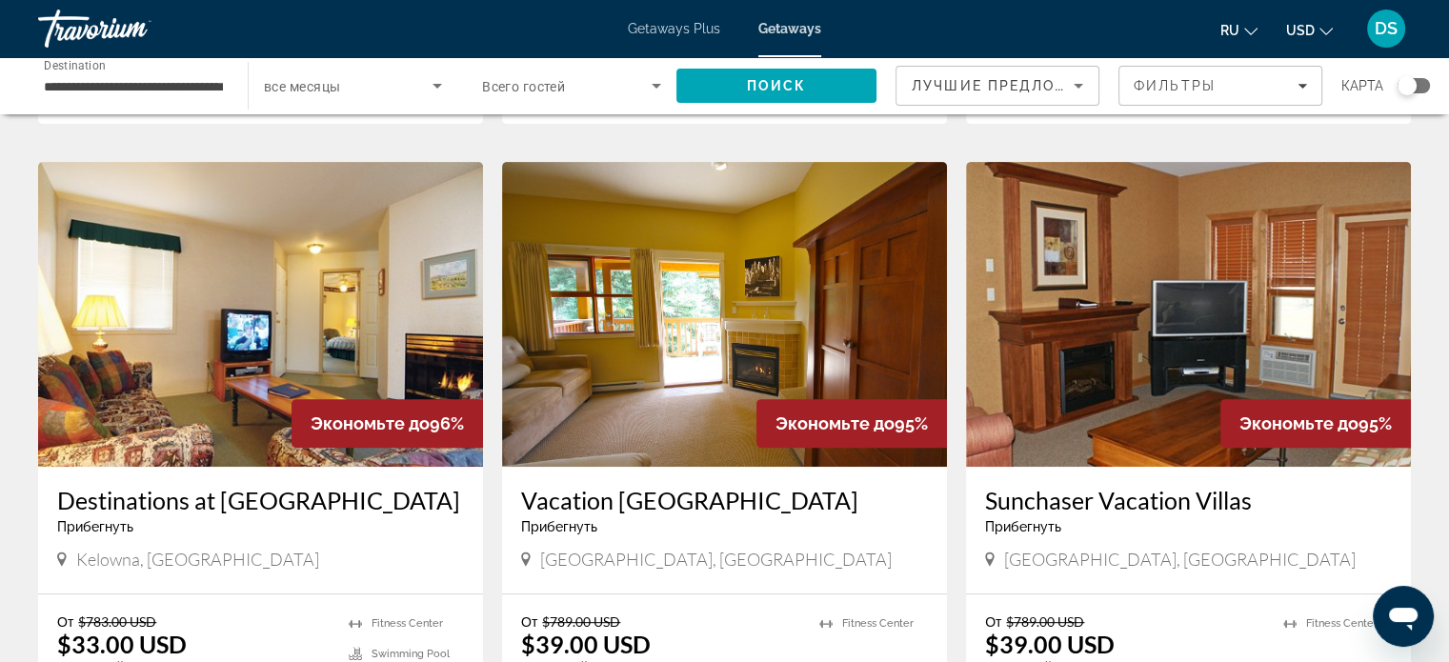
drag, startPoint x: 1085, startPoint y: 385, endPoint x: 1083, endPoint y: 396, distance: 11.6
click at [1085, 385] on img "Main content" at bounding box center [1188, 314] width 445 height 305
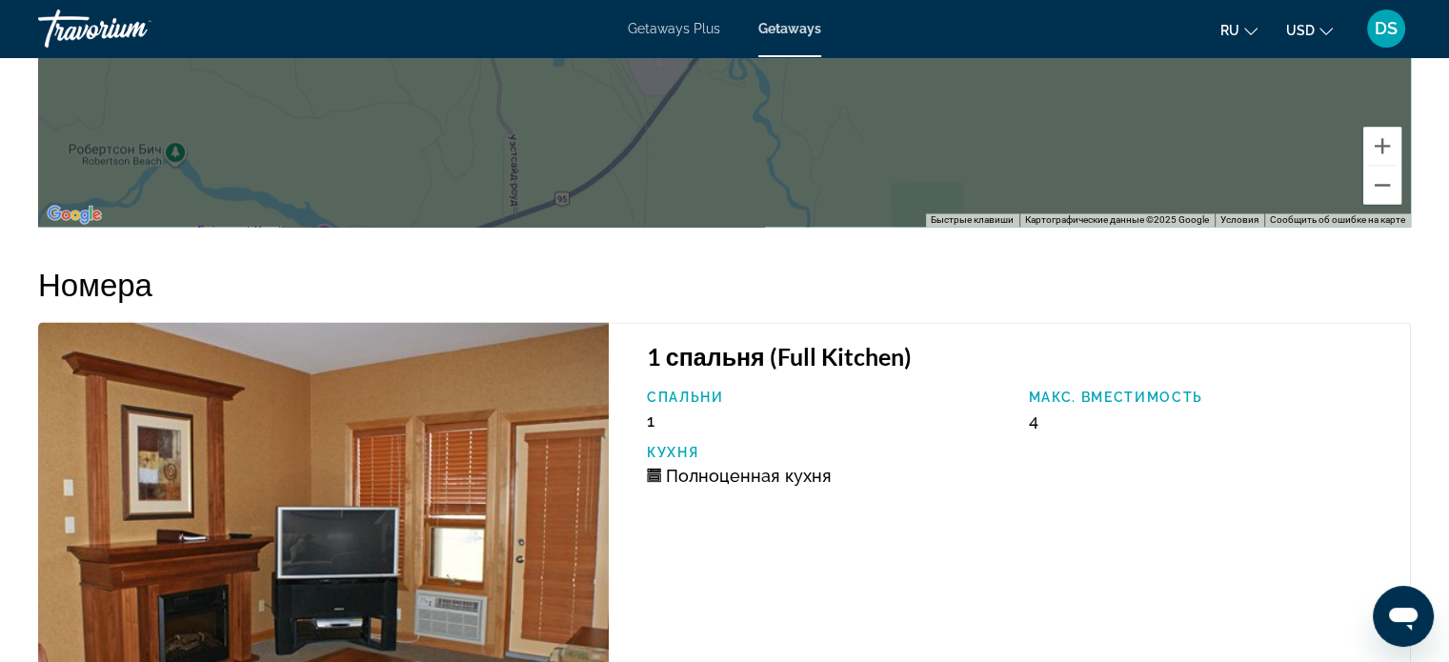
scroll to position [3144, 0]
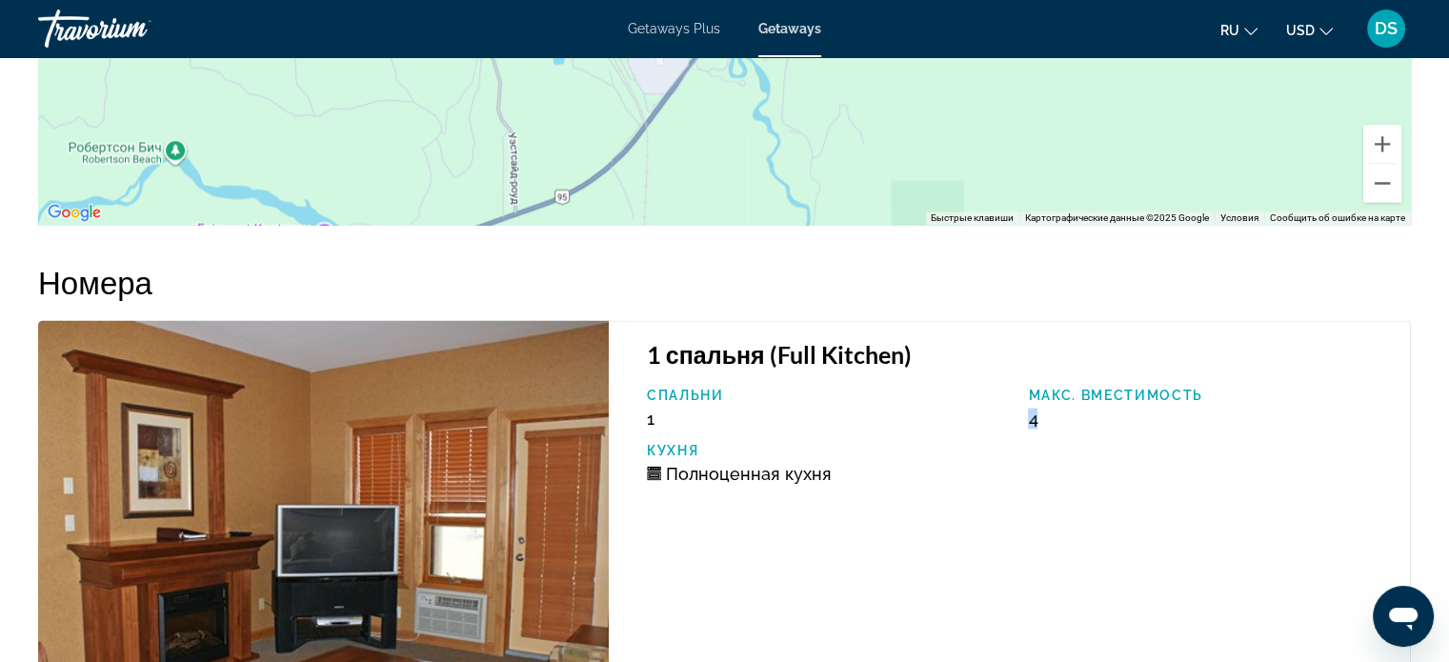
drag, startPoint x: 1060, startPoint y: 413, endPoint x: 1014, endPoint y: 417, distance: 46.9
click at [1015, 417] on div "Спальни 1 Макс. вместимость 4 Кухня Полноценная кухня" at bounding box center [1018, 443] width 763 height 110
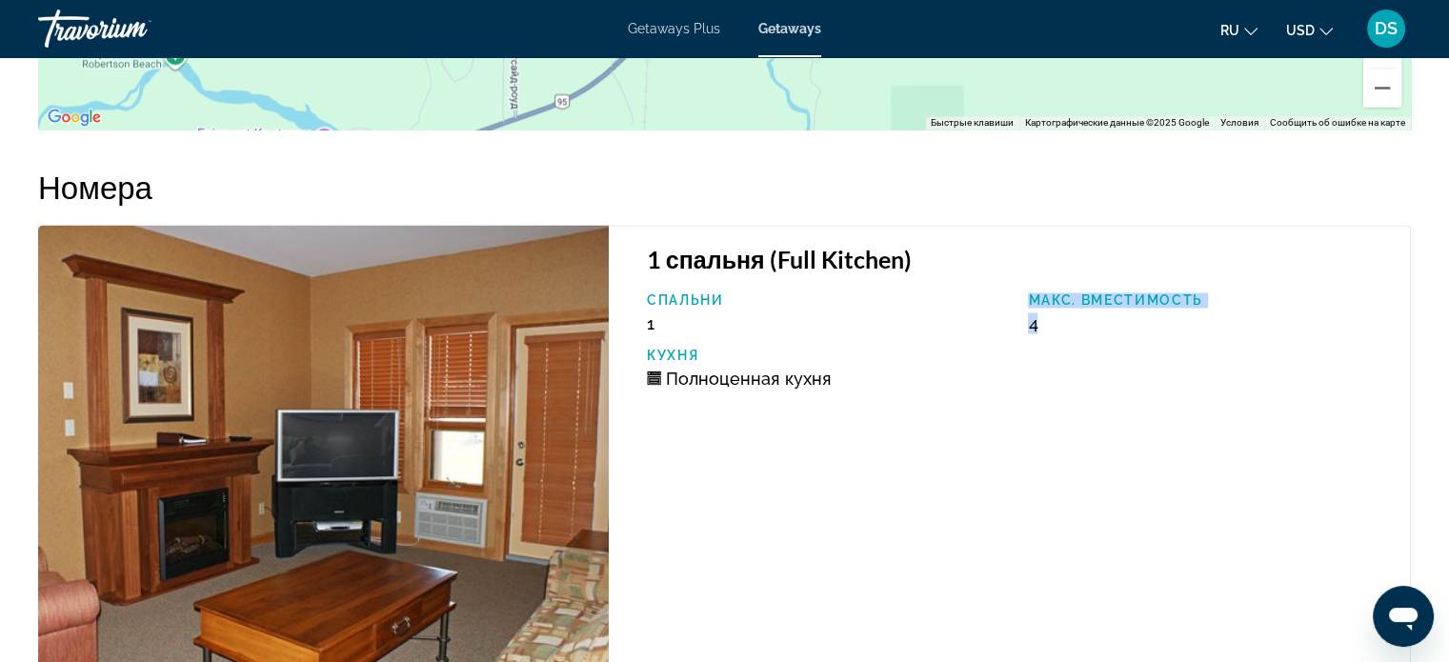
scroll to position [3430, 0]
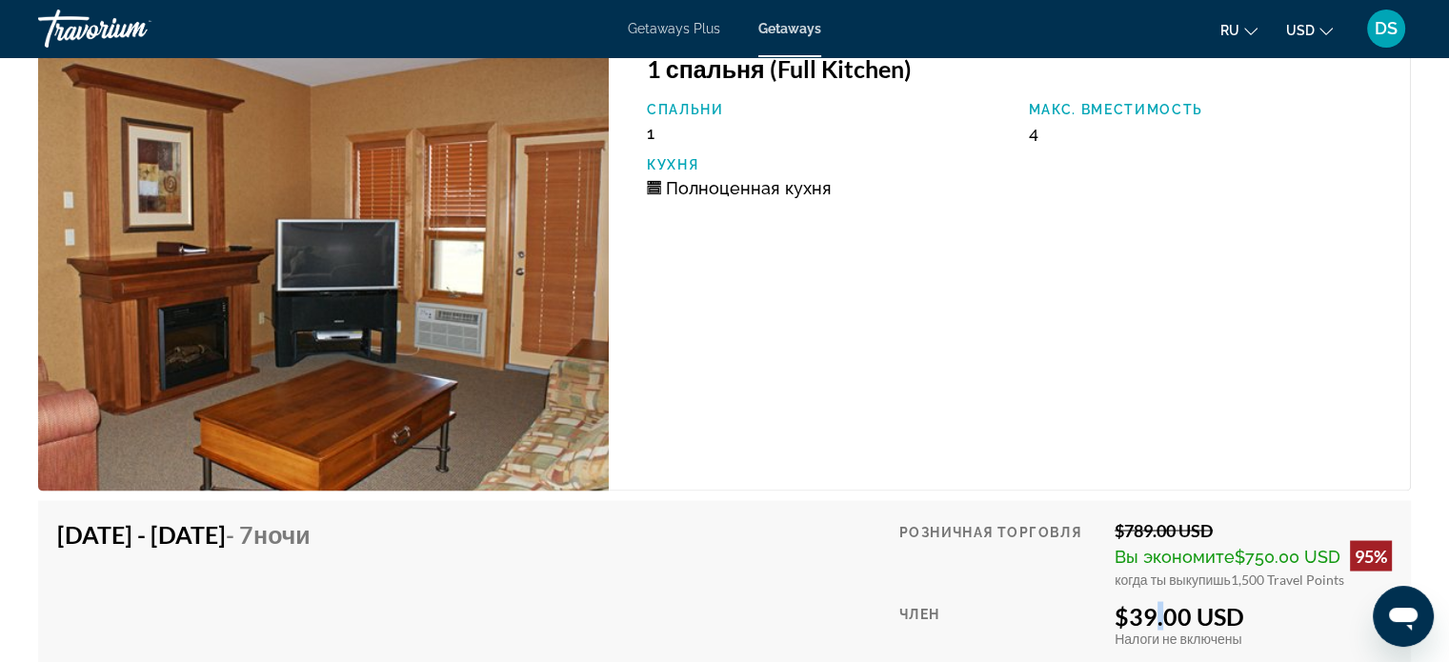
drag, startPoint x: 1155, startPoint y: 609, endPoint x: 1139, endPoint y: 613, distance: 16.6
click at [1139, 613] on div "$39.00 USD" at bounding box center [1253, 615] width 277 height 29
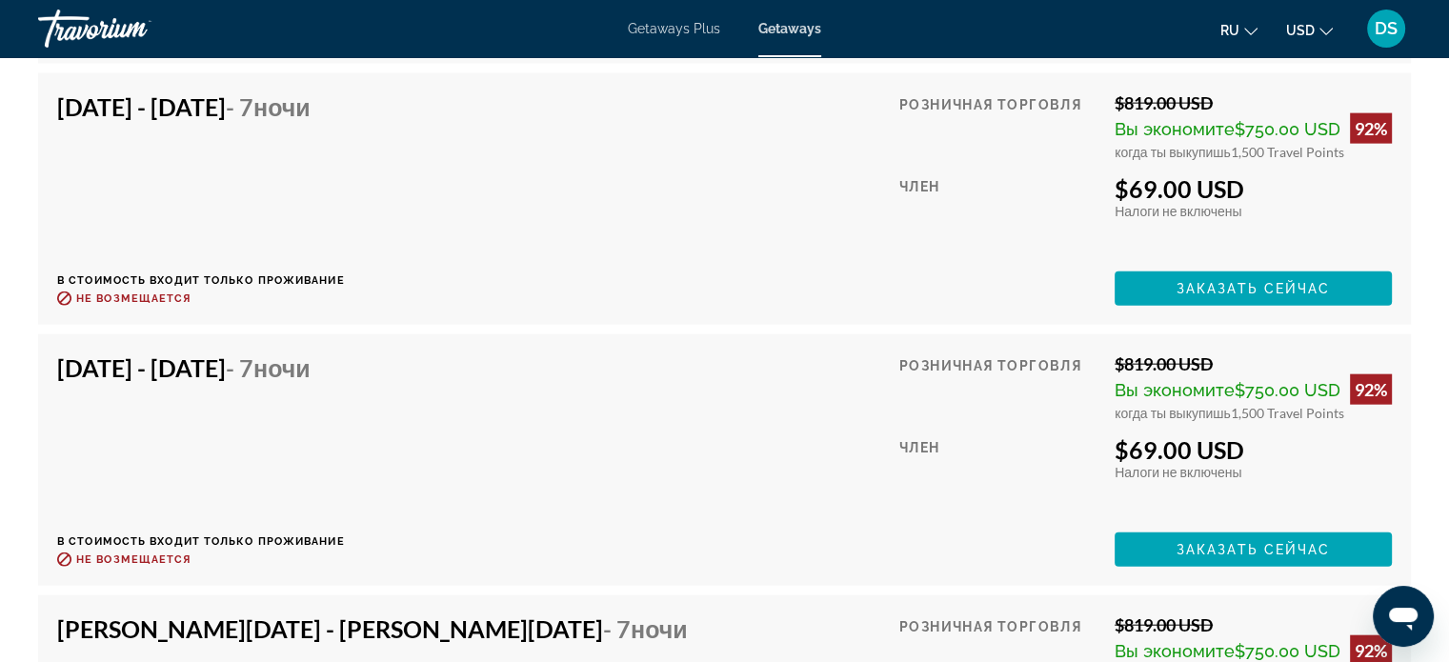
scroll to position [4383, 0]
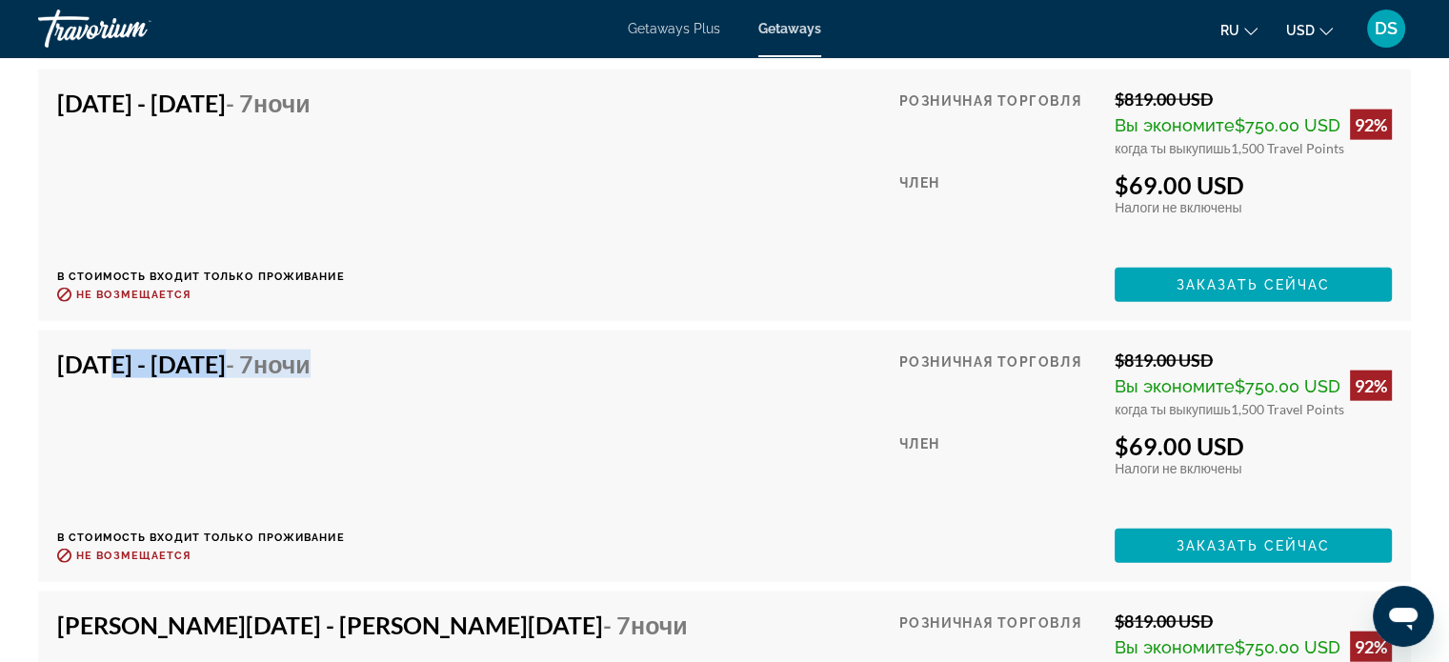
drag, startPoint x: 100, startPoint y: 358, endPoint x: 475, endPoint y: 363, distance: 375.4
click at [475, 363] on div "Dec 22, 2025 - Dec 29, 2025 - 7 ночи В стоимость входит только проживание Возвр…" at bounding box center [724, 456] width 1335 height 213
click at [525, 450] on div "Dec 22, 2025 - Dec 29, 2025 - 7 ночи В стоимость входит только проживание Возвр…" at bounding box center [724, 456] width 1335 height 213
drag, startPoint x: 1120, startPoint y: 453, endPoint x: 1311, endPoint y: 454, distance: 190.6
click at [1311, 454] on div "$69.00 USD" at bounding box center [1253, 446] width 277 height 29
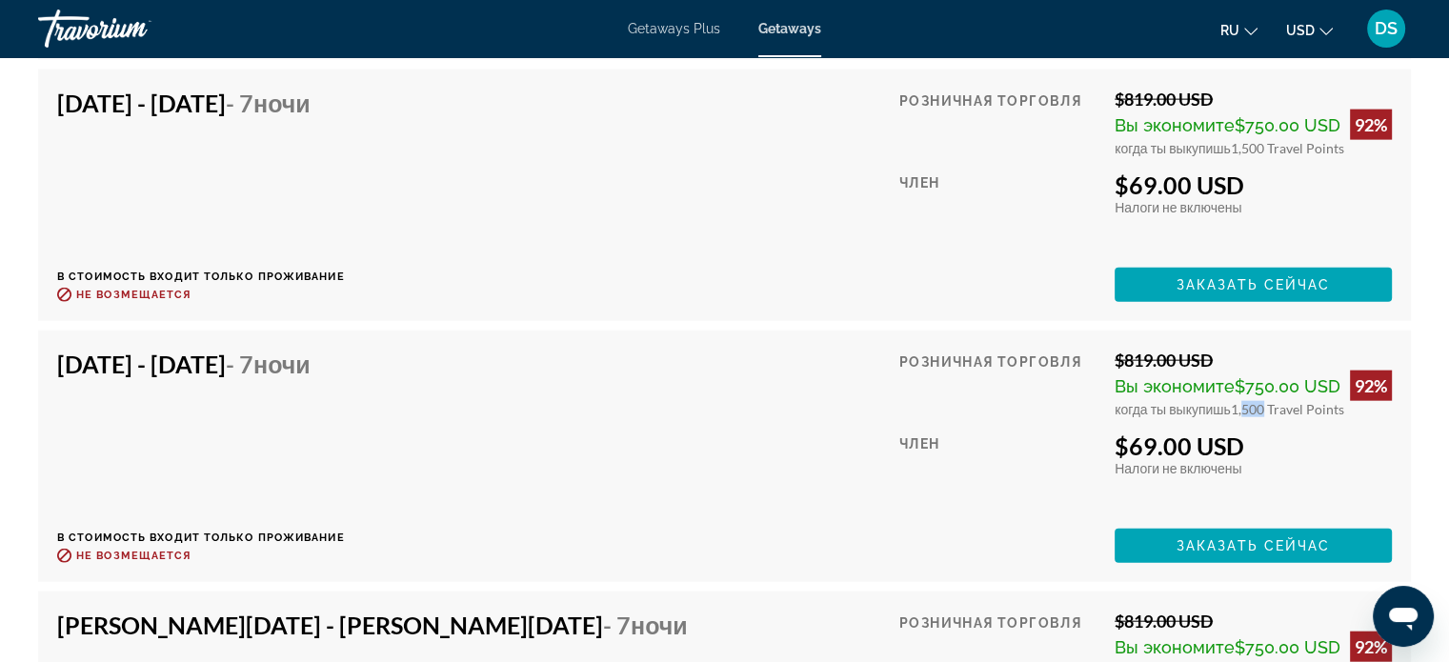
drag, startPoint x: 1238, startPoint y: 405, endPoint x: 1268, endPoint y: 403, distance: 30.5
click at [1268, 403] on span "1,500 Travel Points" at bounding box center [1287, 409] width 113 height 16
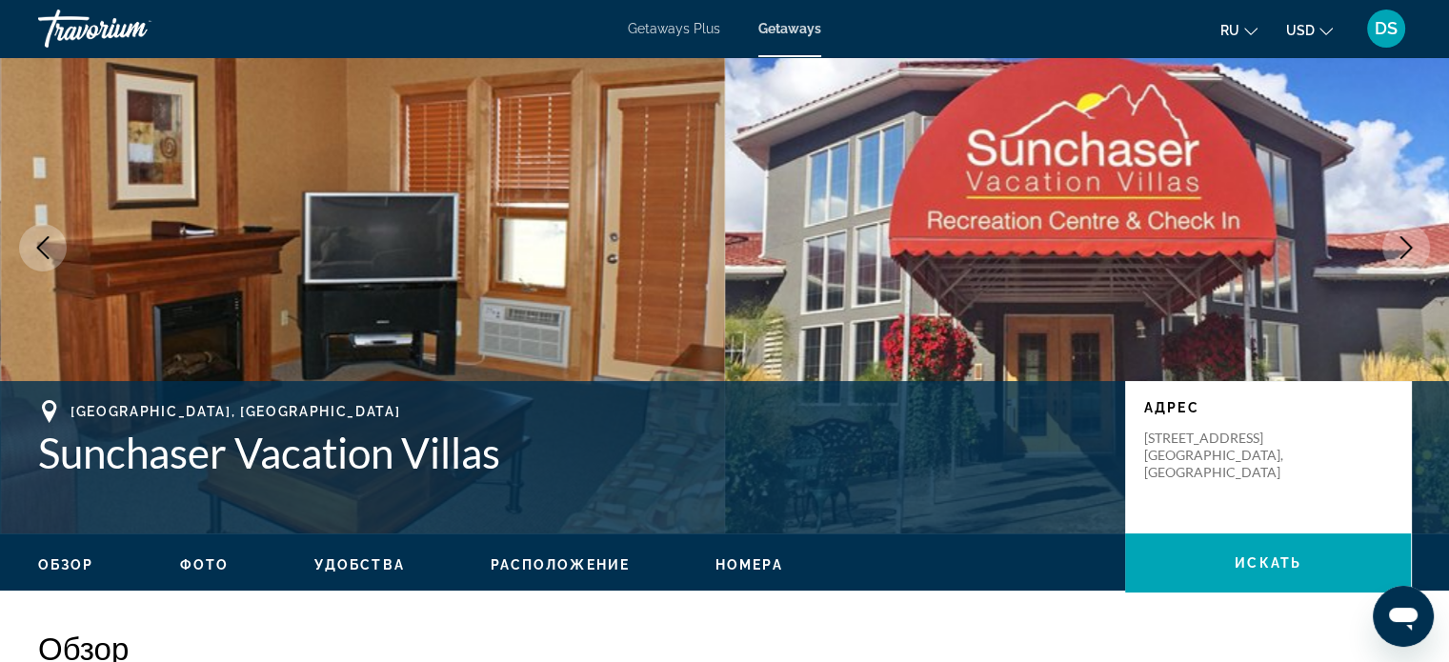
scroll to position [0, 0]
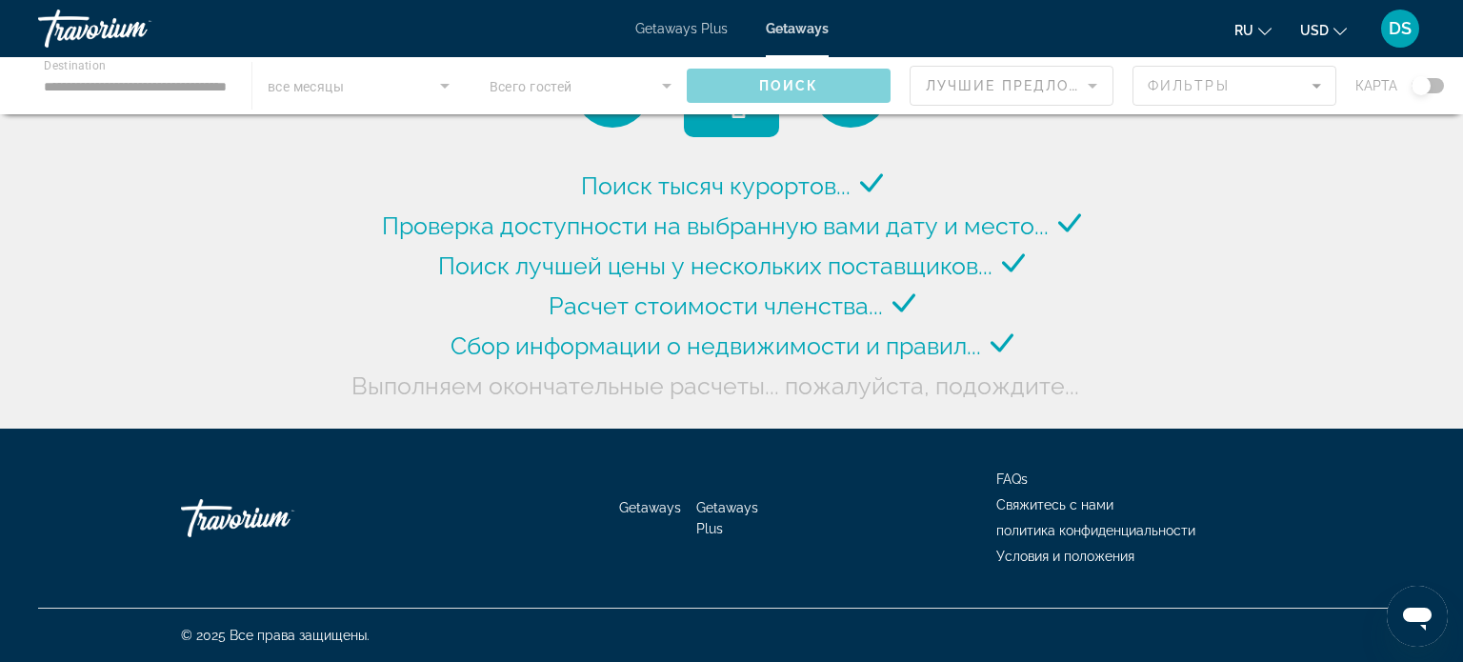
click at [61, 85] on div "Main content" at bounding box center [731, 85] width 1463 height 57
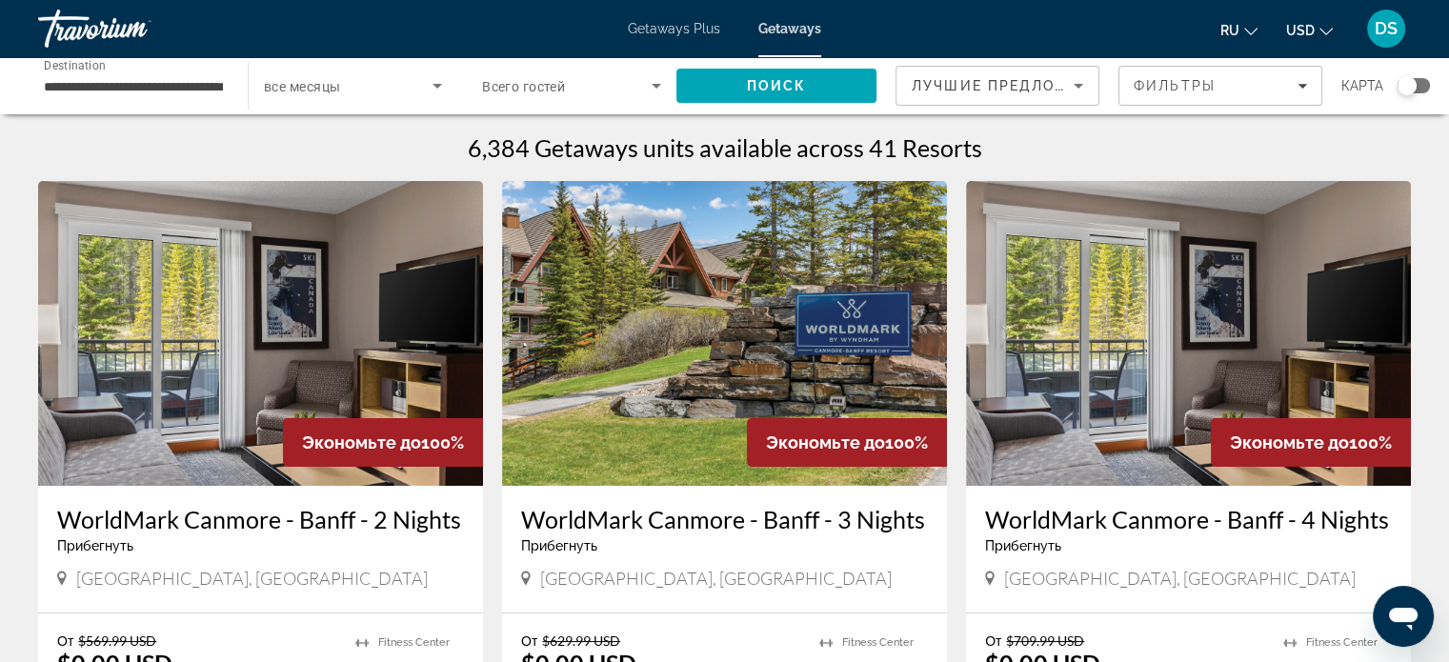
click at [73, 85] on input "**********" at bounding box center [133, 86] width 179 height 23
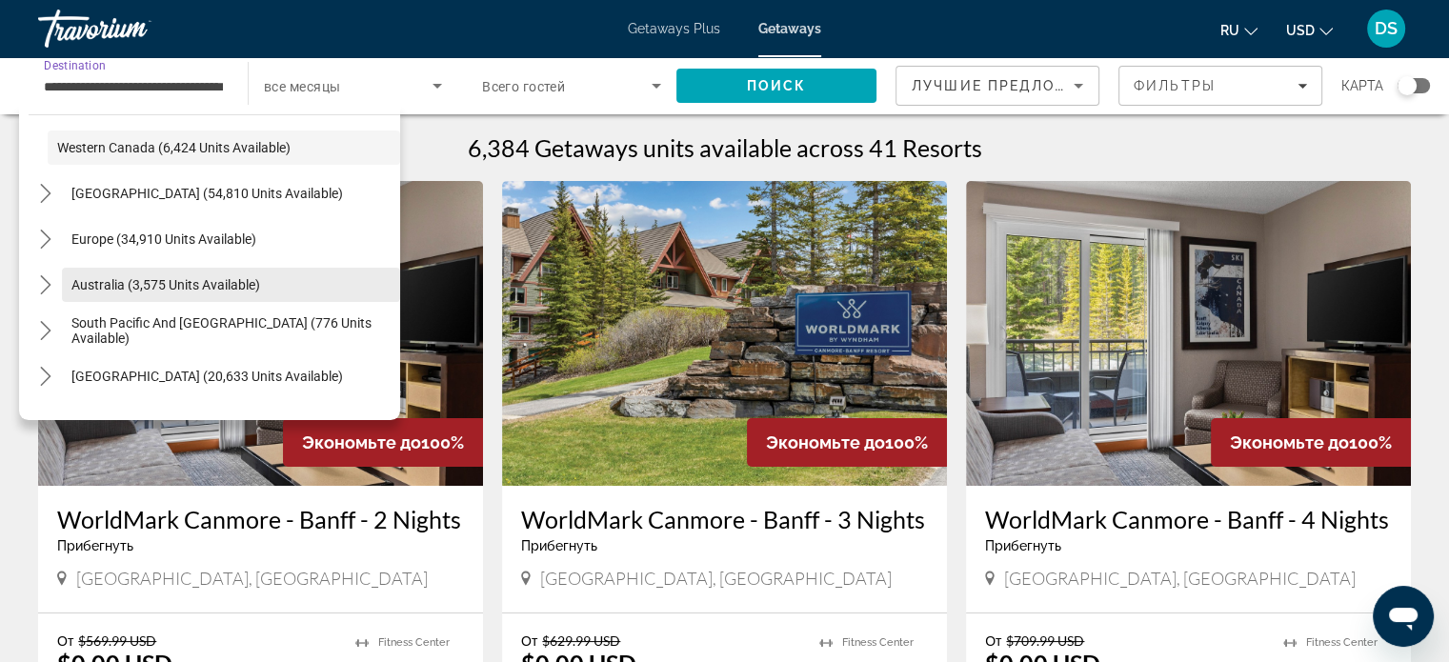
scroll to position [191, 0]
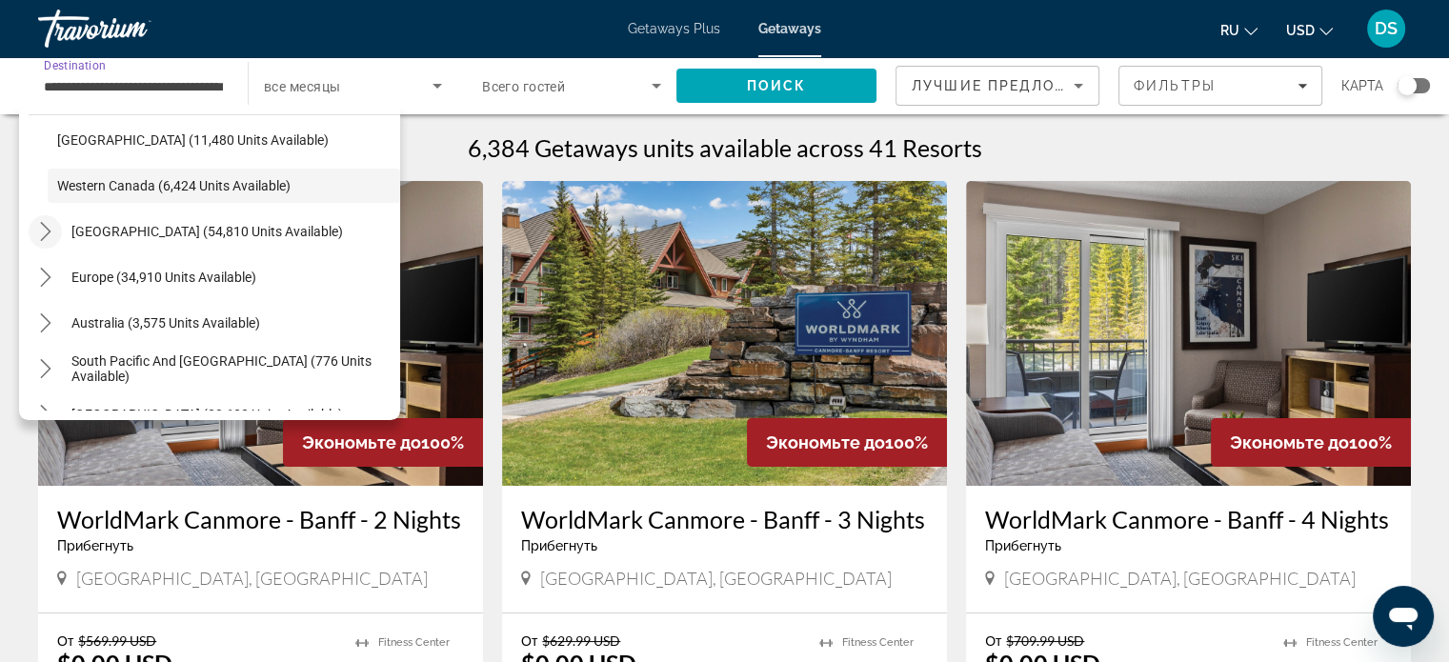
click at [49, 230] on icon "Toggle Caribbean & Atlantic Islands (54,810 units available) submenu" at bounding box center [45, 231] width 10 height 19
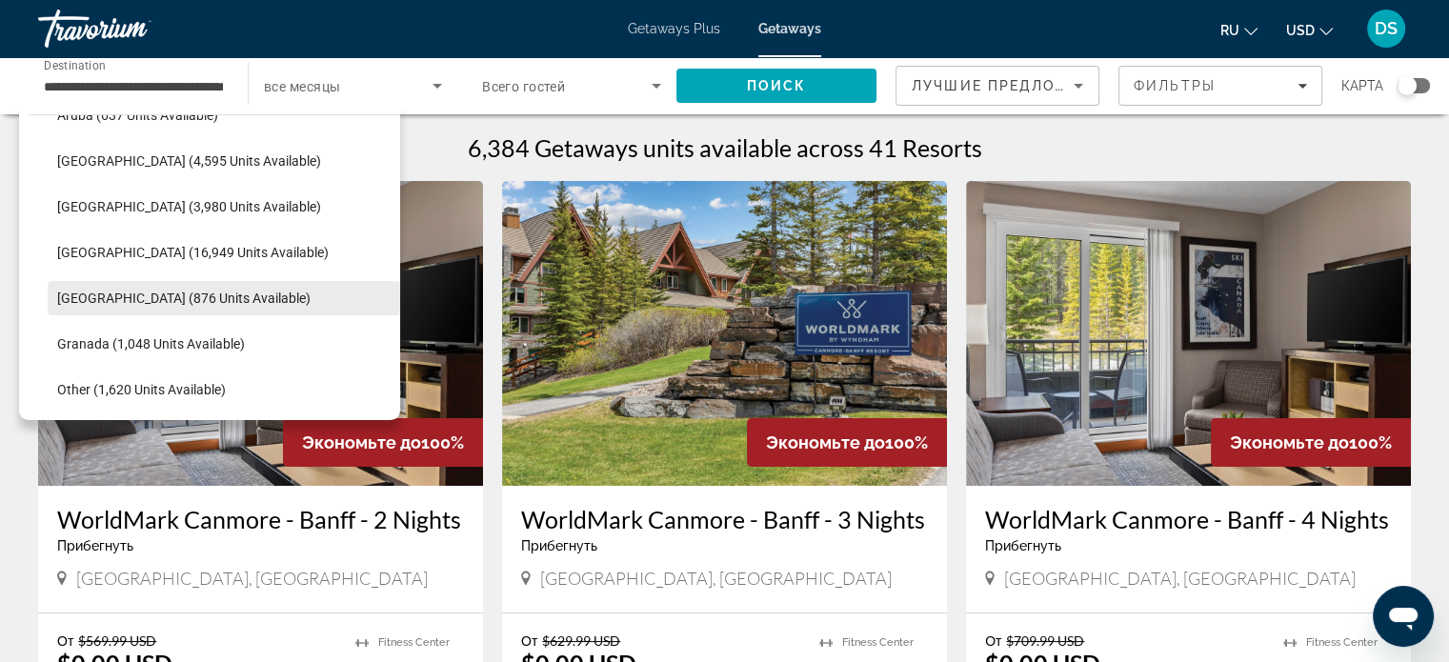
scroll to position [379, 0]
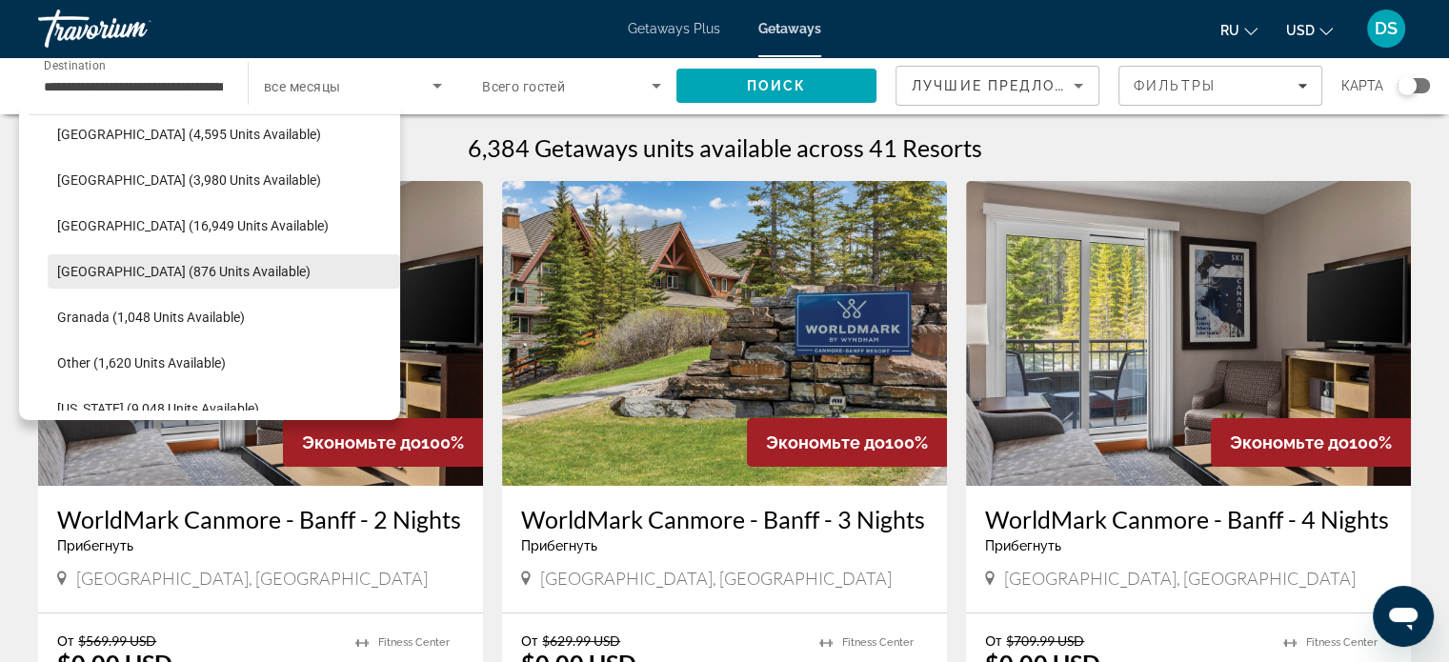
click at [88, 266] on span "Dominican Republic (876 units available)" at bounding box center [183, 271] width 253 height 15
type input "**********"
